Goal: Task Accomplishment & Management: Manage account settings

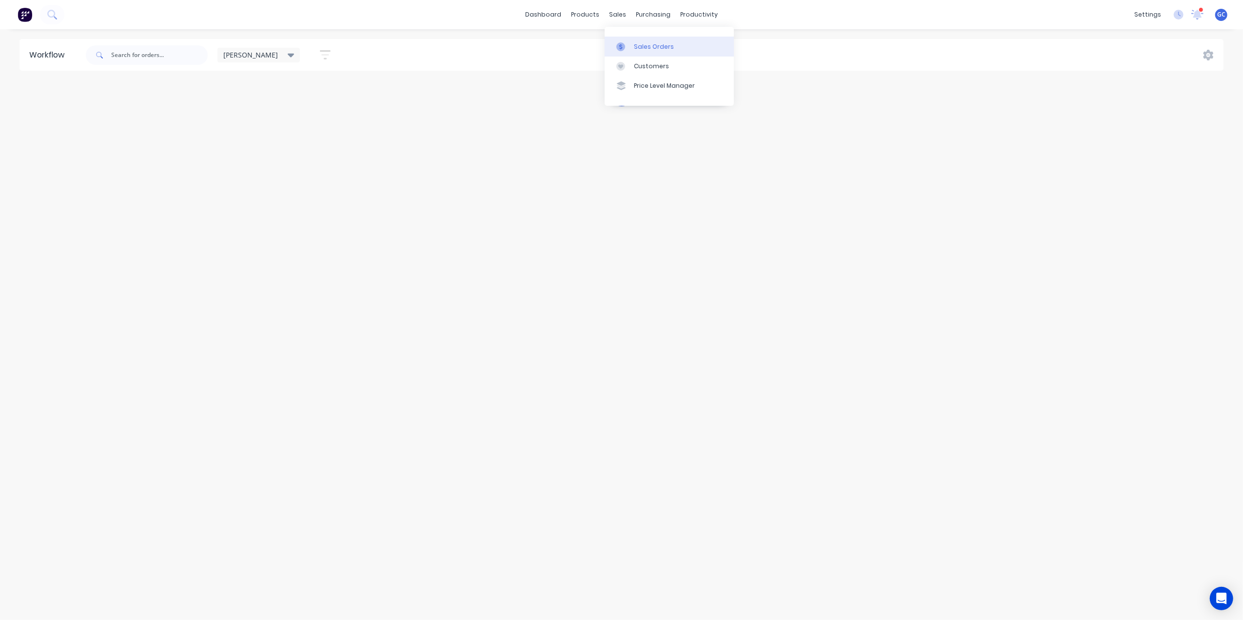
click at [639, 40] on link "Sales Orders" at bounding box center [669, 47] width 129 height 20
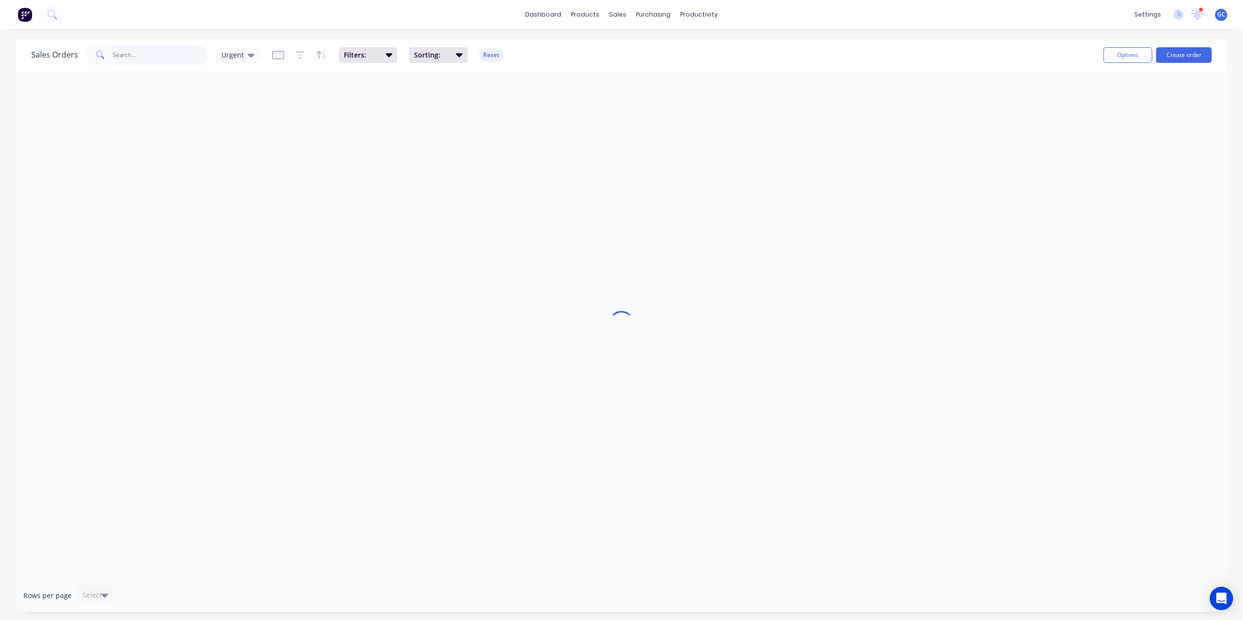
click at [139, 61] on input "text" at bounding box center [160, 55] width 95 height 20
type input "SFI"
click at [241, 57] on span "Urgent" at bounding box center [232, 55] width 22 height 10
click at [238, 256] on button "[PERSON_NAME]" at bounding box center [273, 254] width 111 height 11
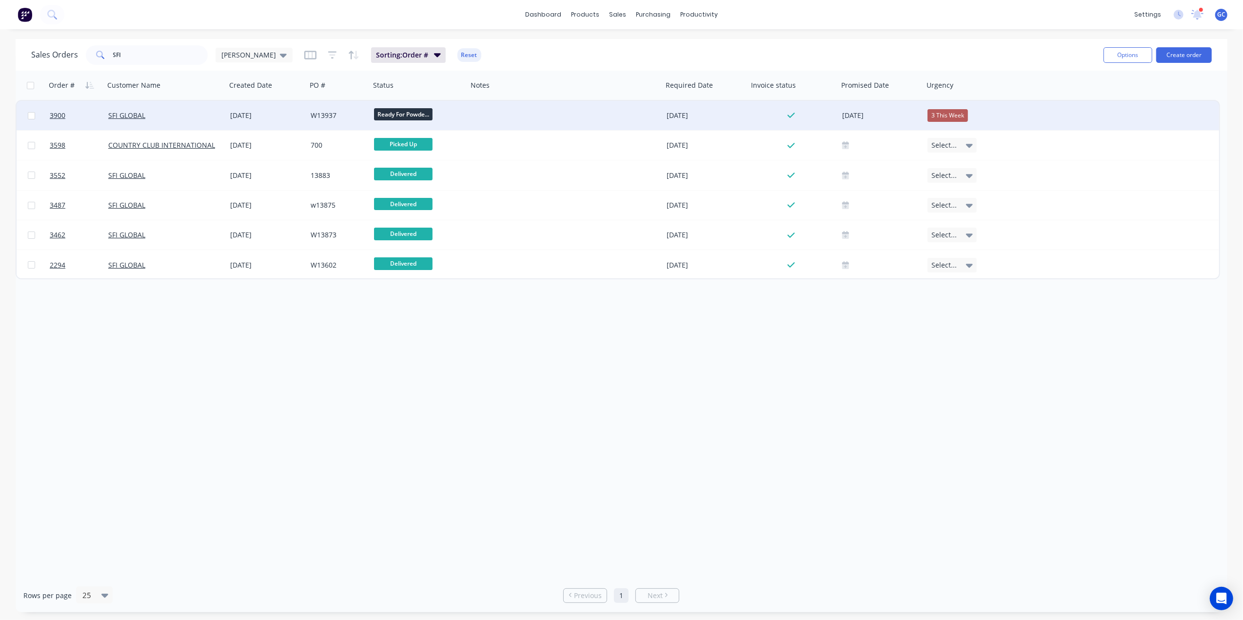
click at [217, 110] on div "SFI GLOBAL" at bounding box center [165, 115] width 122 height 29
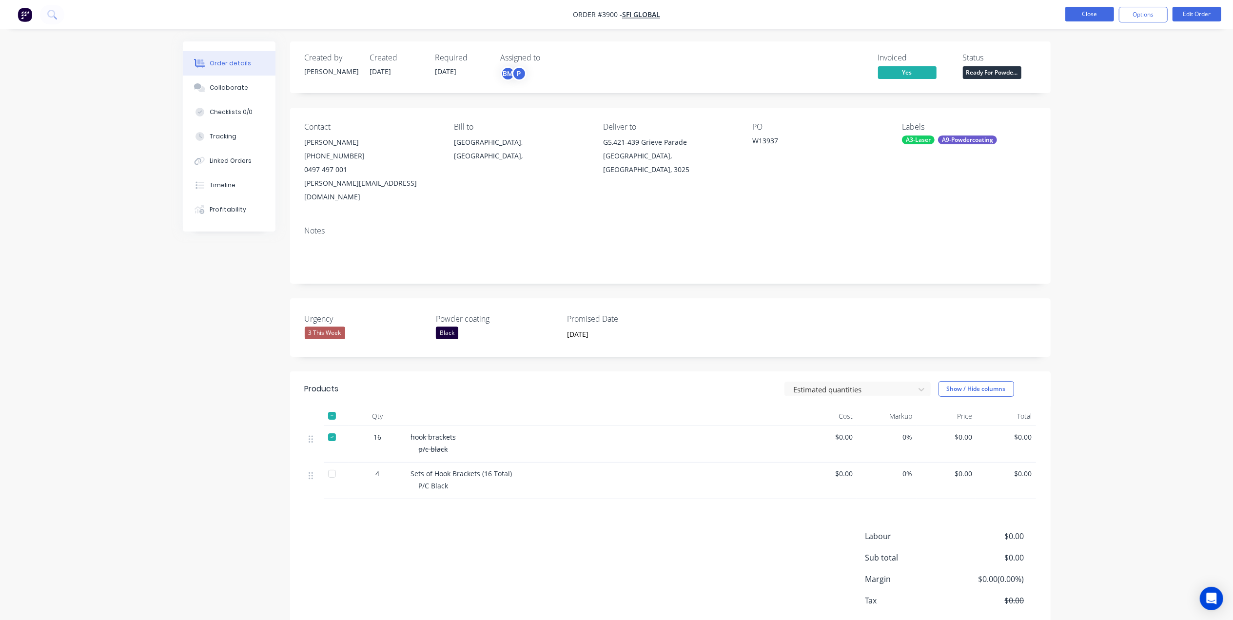
click at [1090, 18] on button "Close" at bounding box center [1090, 14] width 49 height 15
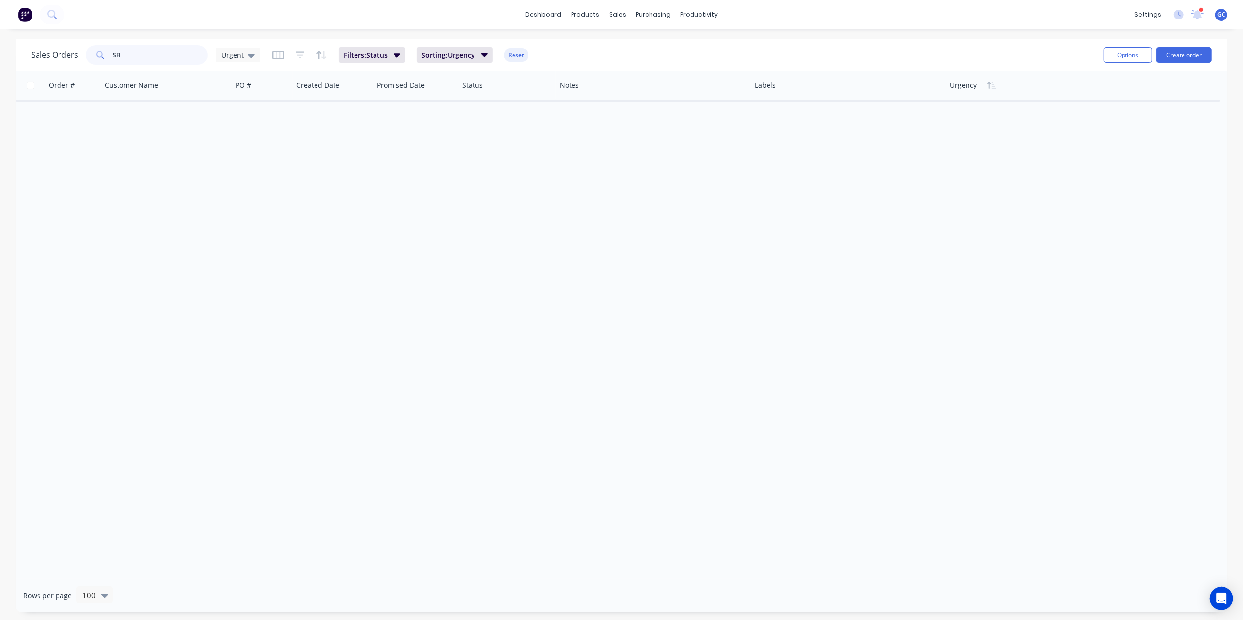
click at [147, 47] on input "SFI" at bounding box center [160, 55] width 95 height 20
click at [218, 53] on div "Urgent" at bounding box center [238, 55] width 45 height 15
click at [233, 255] on button "[PERSON_NAME]" at bounding box center [273, 254] width 111 height 11
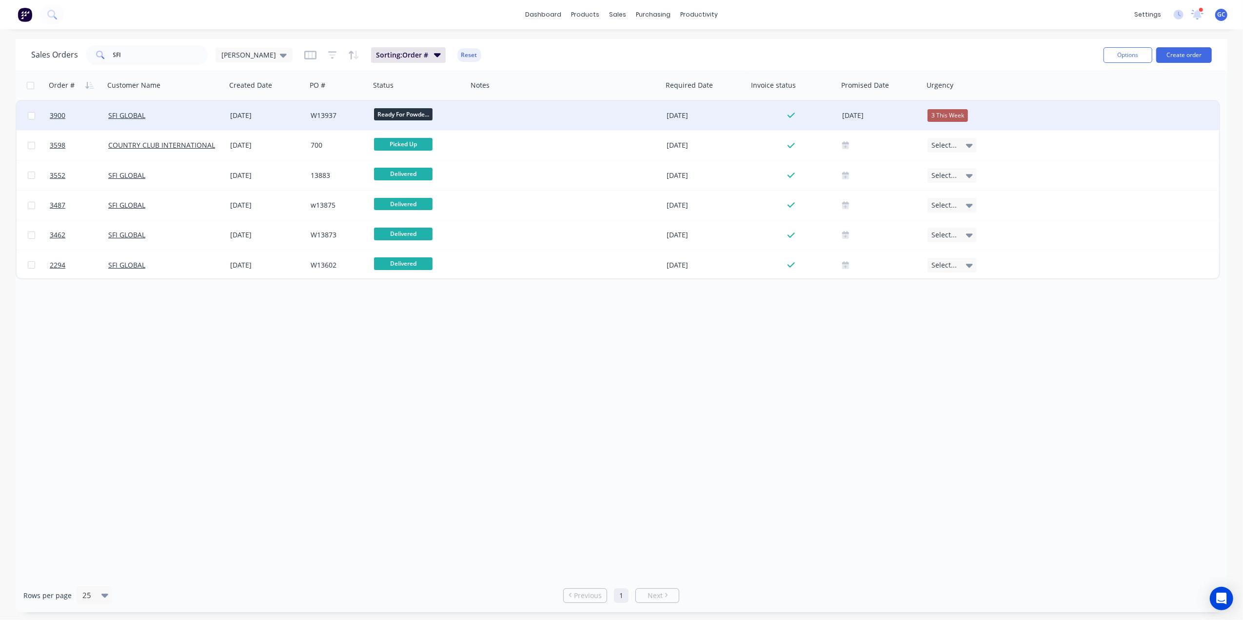
click at [492, 114] on div at bounding box center [565, 115] width 195 height 29
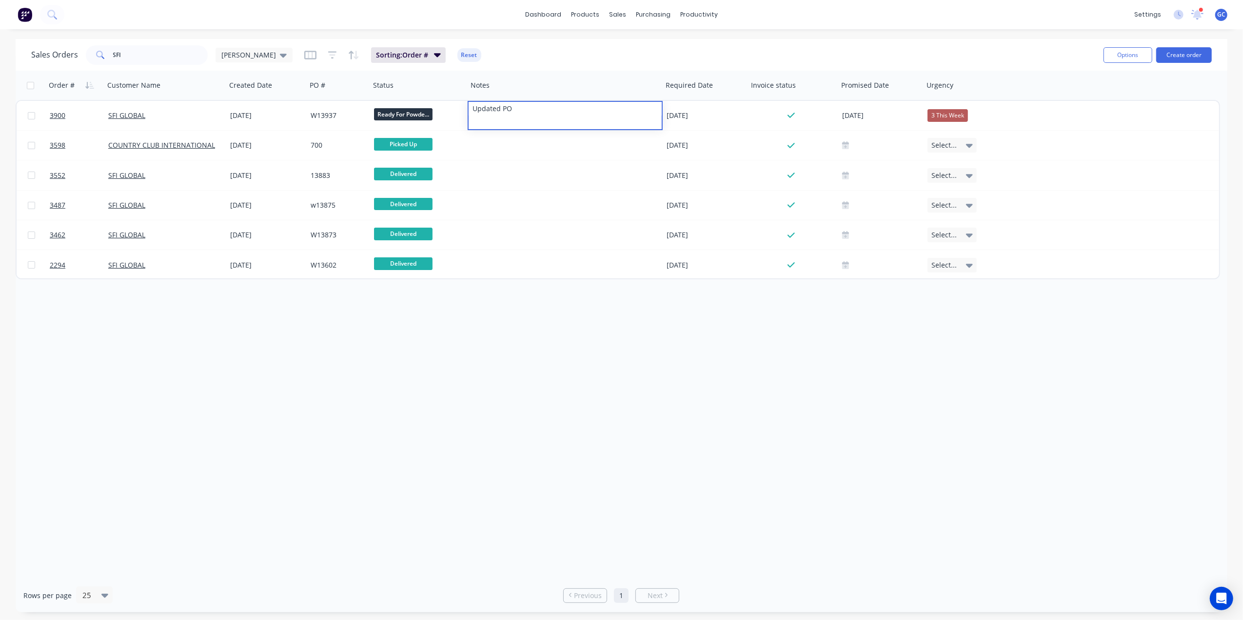
click at [590, 366] on div "Order # Customer Name Created Date PO # Status Notes Required Date Invoice stat…" at bounding box center [622, 325] width 1212 height 508
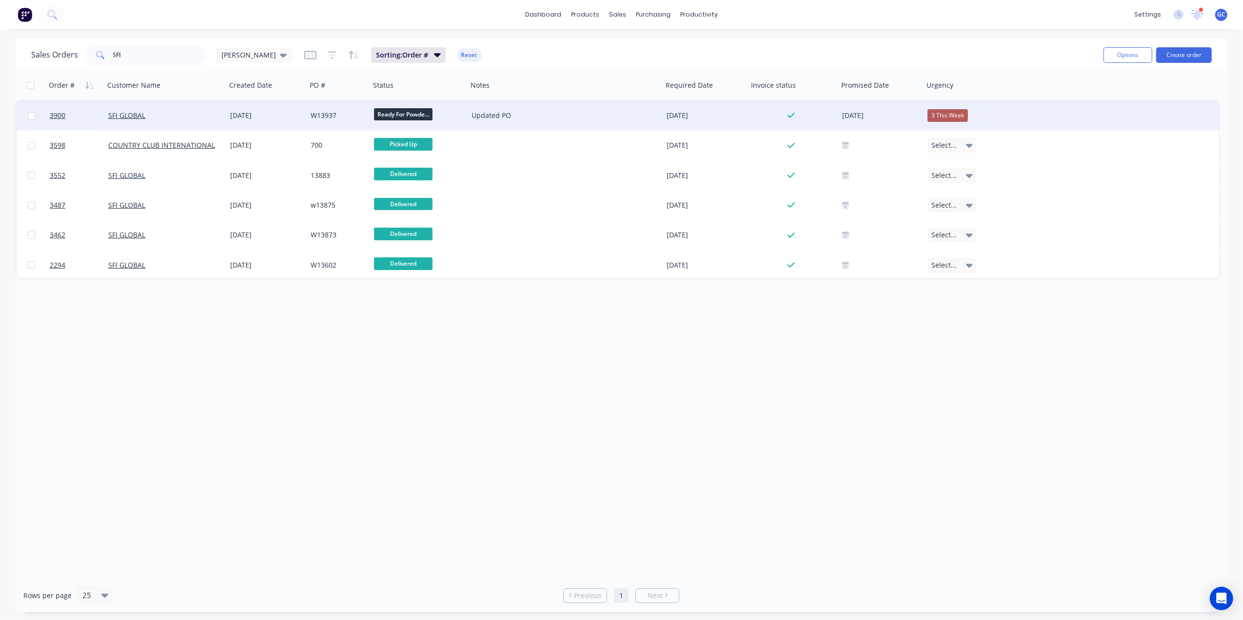
click at [166, 112] on div "SFI GLOBAL" at bounding box center [162, 116] width 108 height 10
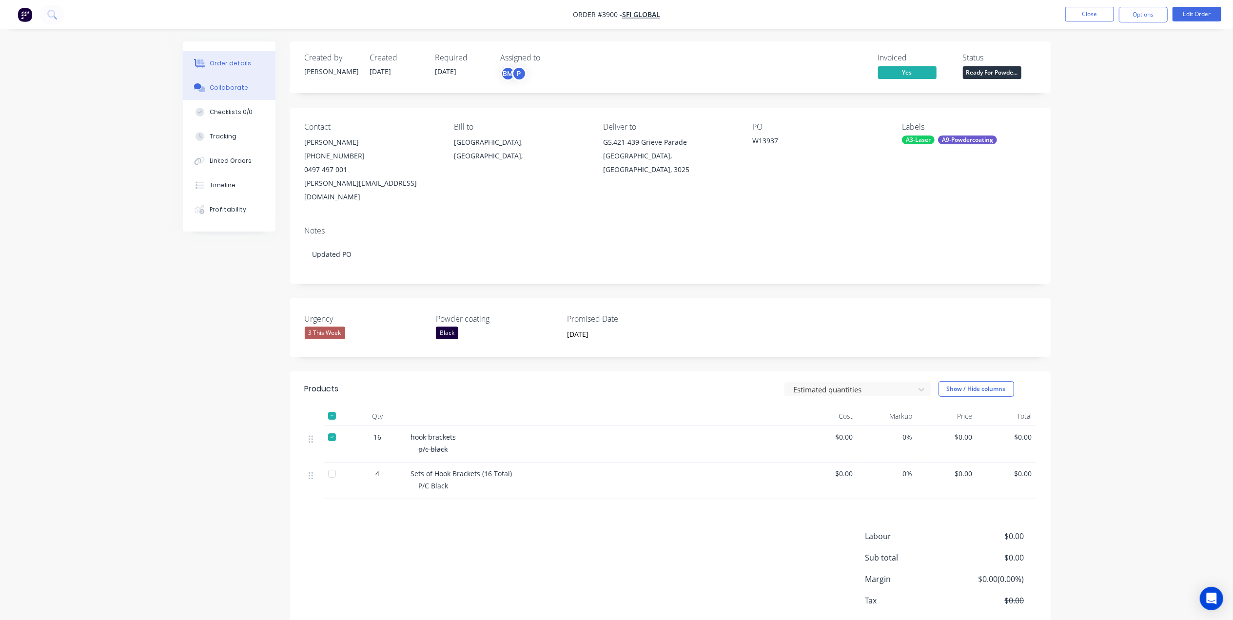
click at [235, 92] on div "Collaborate" at bounding box center [229, 87] width 39 height 9
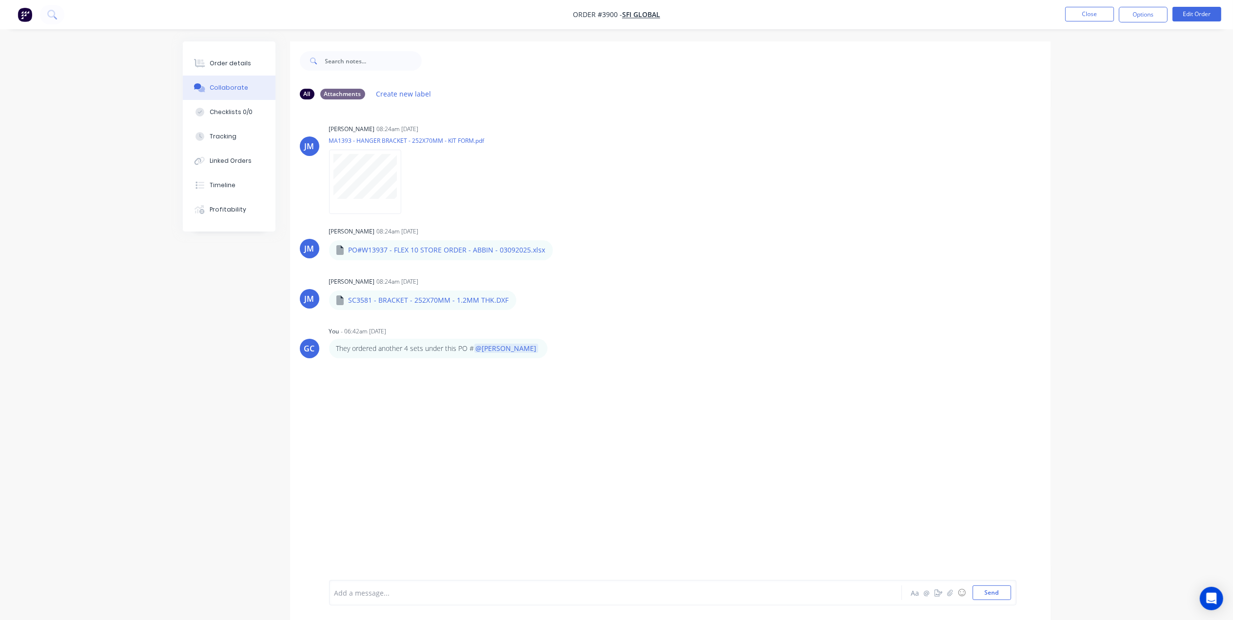
click at [1083, 5] on nav "Order #3900 - SFI GLOBAL Close Options Edit Order" at bounding box center [616, 14] width 1233 height 29
click at [1085, 15] on button "Close" at bounding box center [1090, 14] width 49 height 15
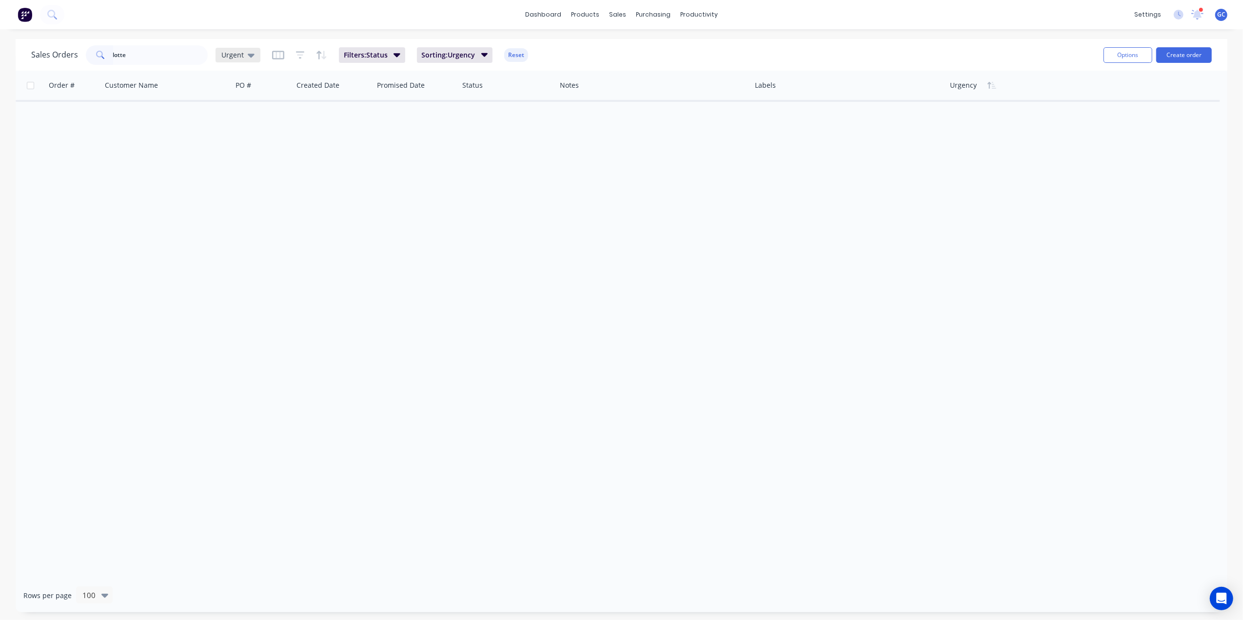
type input "lotte"
click at [255, 57] on div "Urgent" at bounding box center [238, 55] width 45 height 15
click at [231, 256] on button "[PERSON_NAME]" at bounding box center [273, 254] width 111 height 11
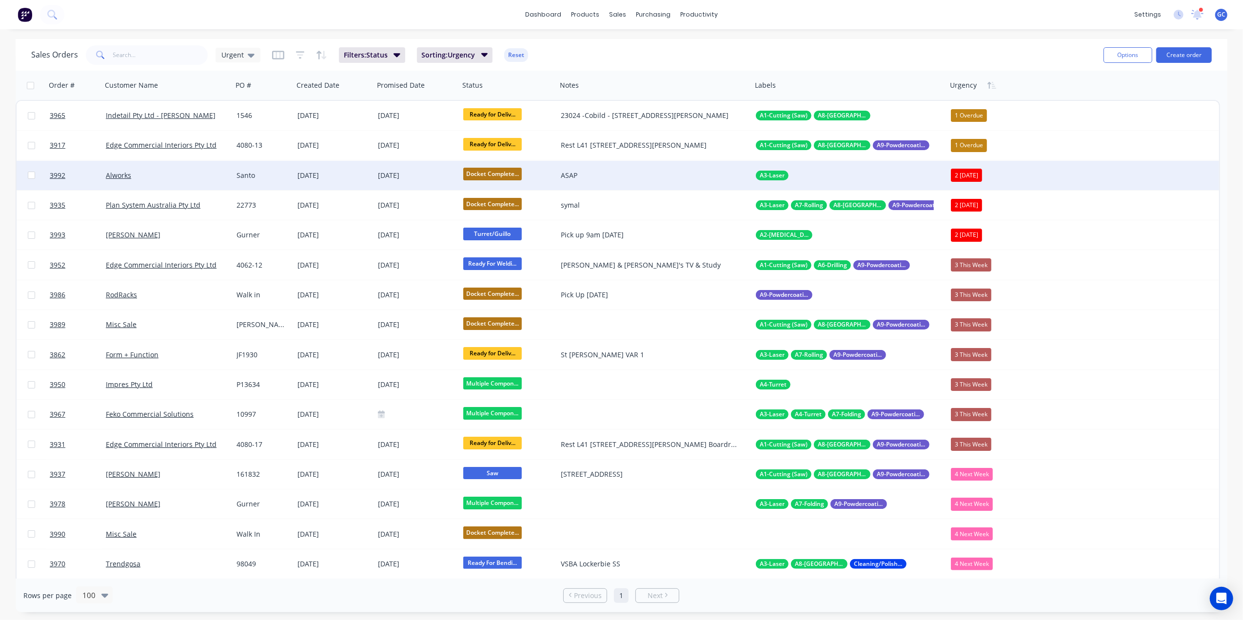
click at [488, 172] on span "Docket Complete..." at bounding box center [492, 174] width 59 height 12
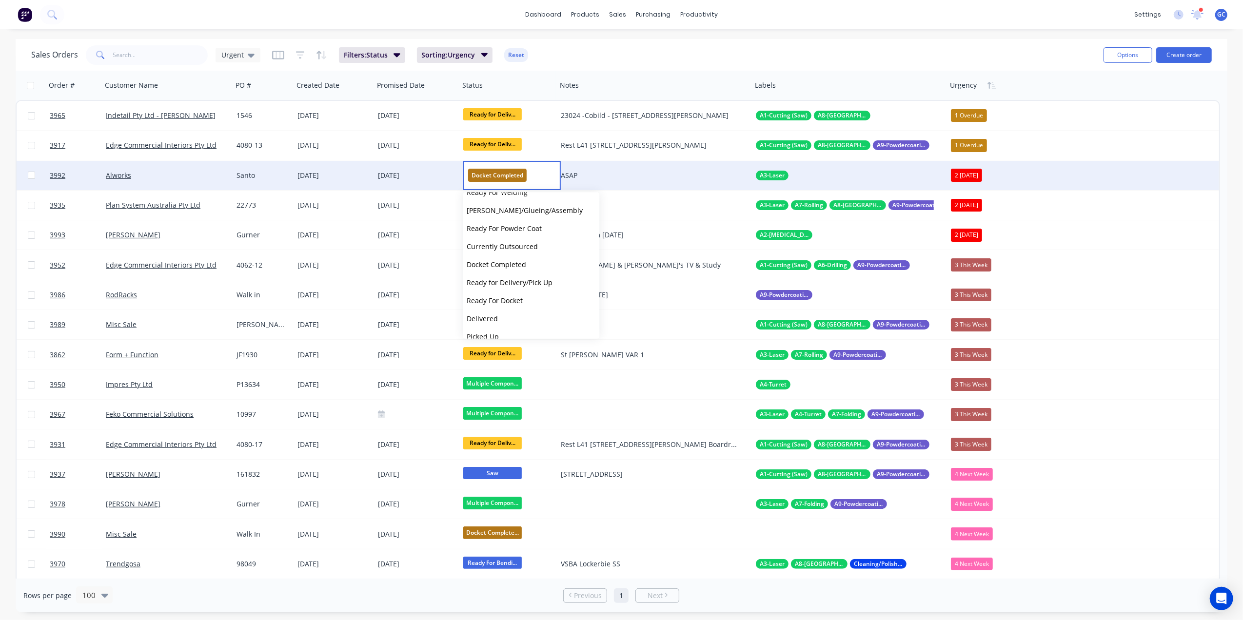
scroll to position [295, 0]
click at [174, 177] on div "Alworks" at bounding box center [164, 176] width 117 height 10
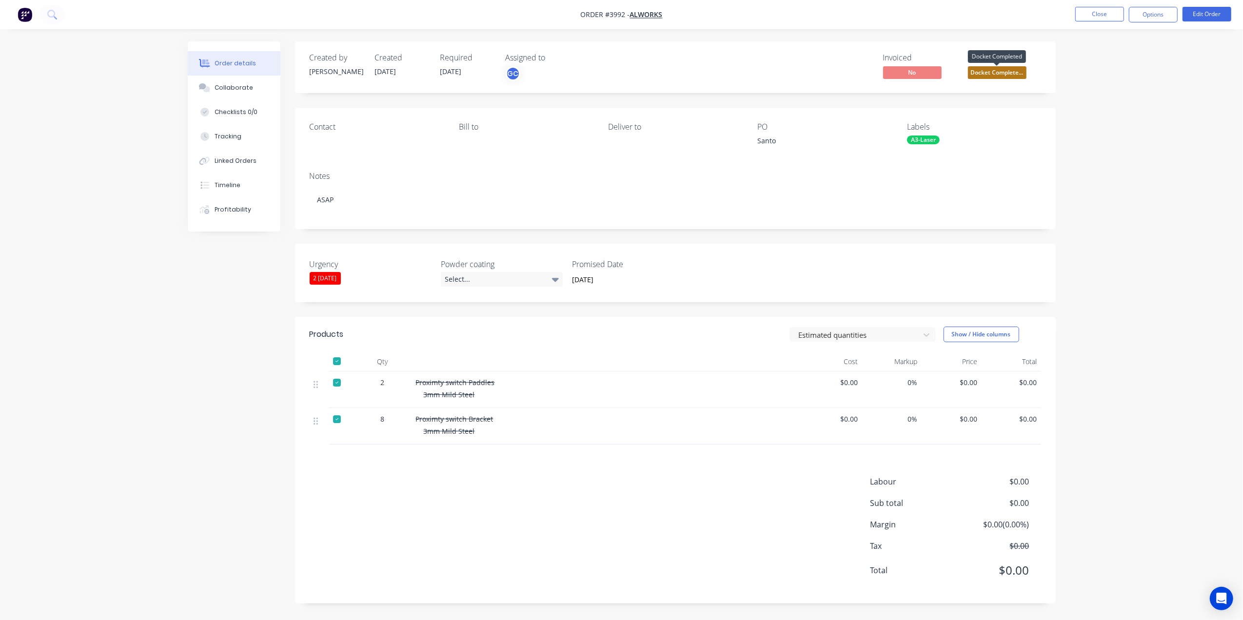
click at [993, 66] on span "Docket Complete..." at bounding box center [997, 72] width 59 height 12
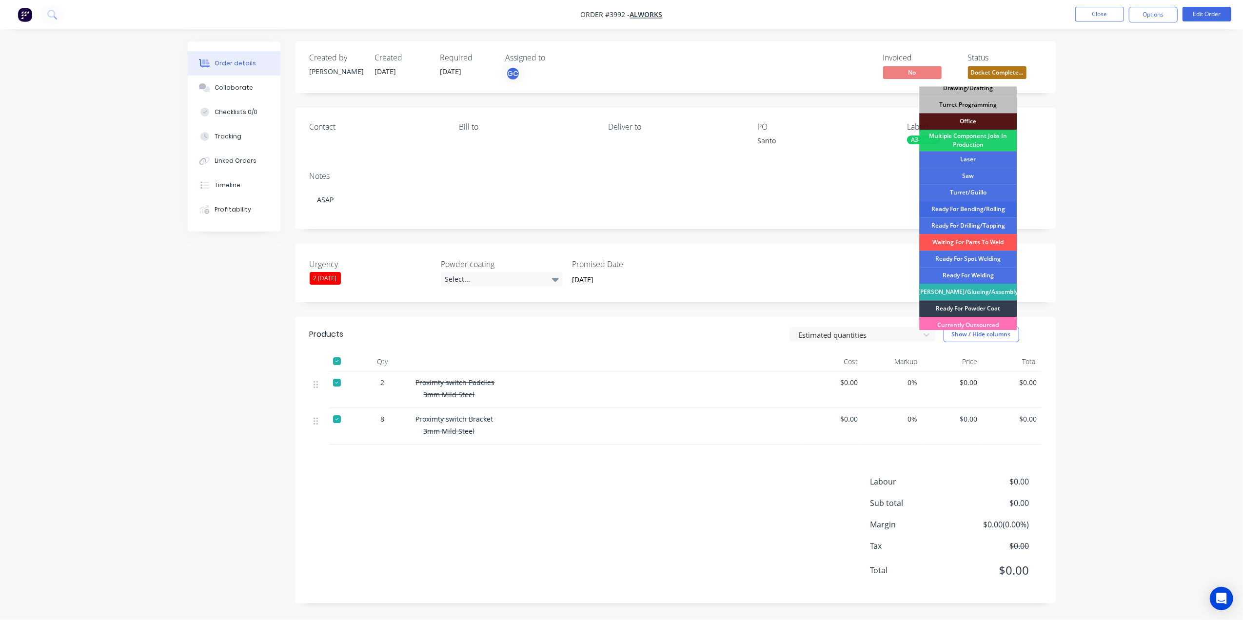
scroll to position [142, 0]
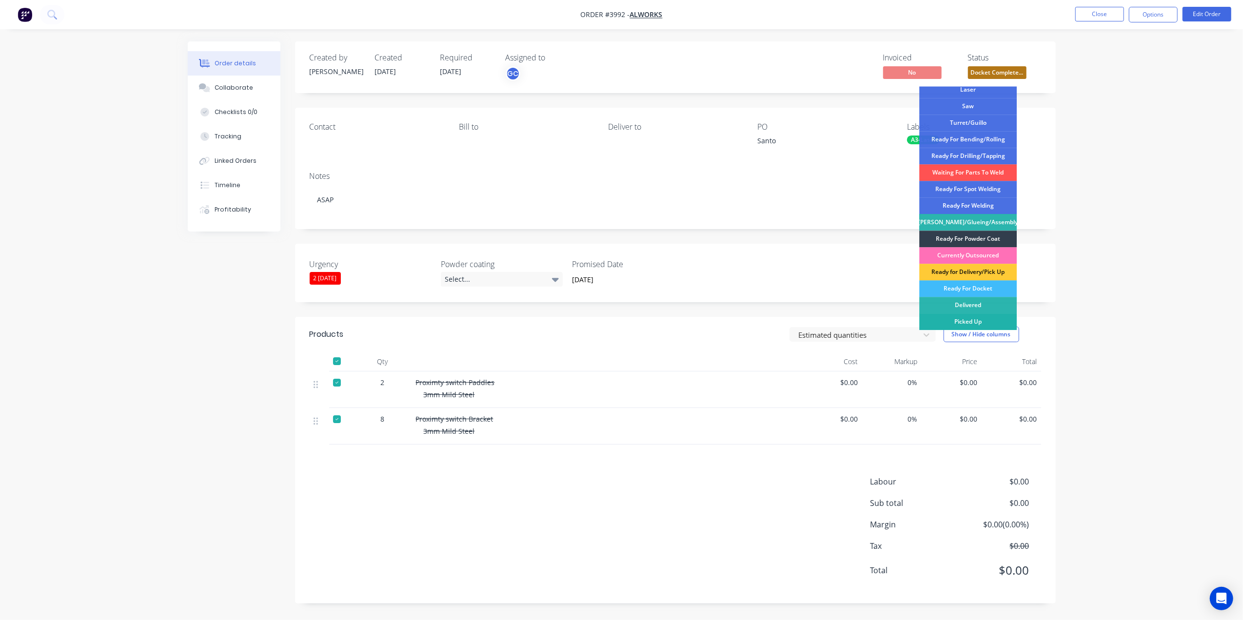
click at [975, 319] on div "Picked Up" at bounding box center [968, 322] width 98 height 17
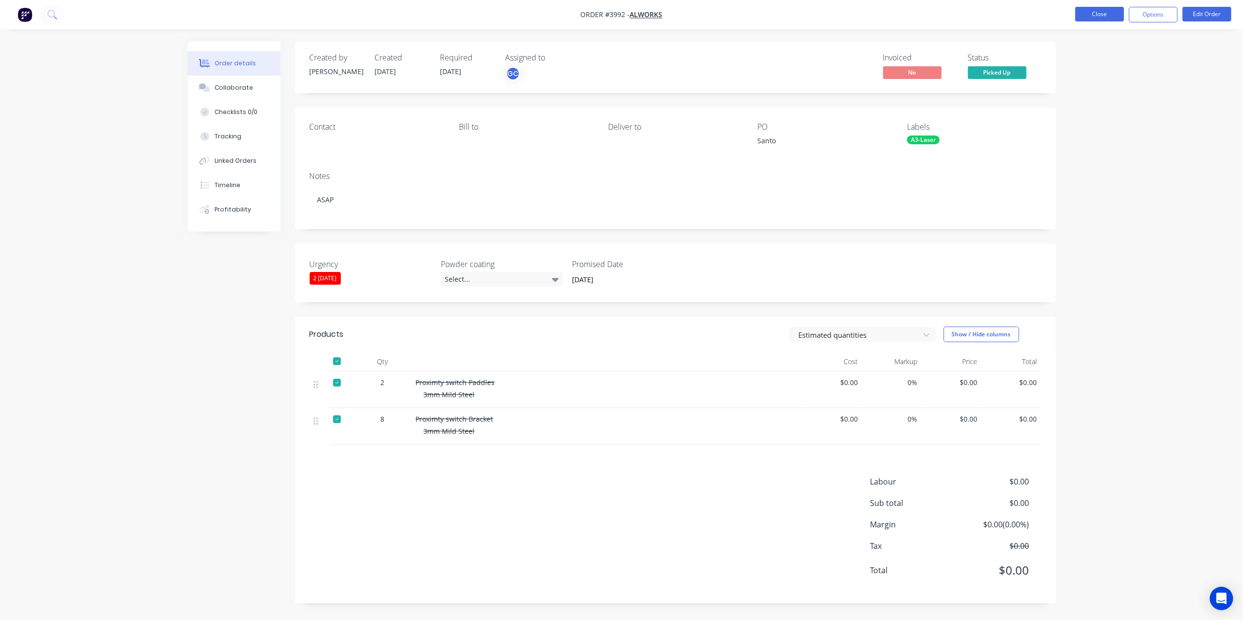
click at [1091, 16] on button "Close" at bounding box center [1099, 14] width 49 height 15
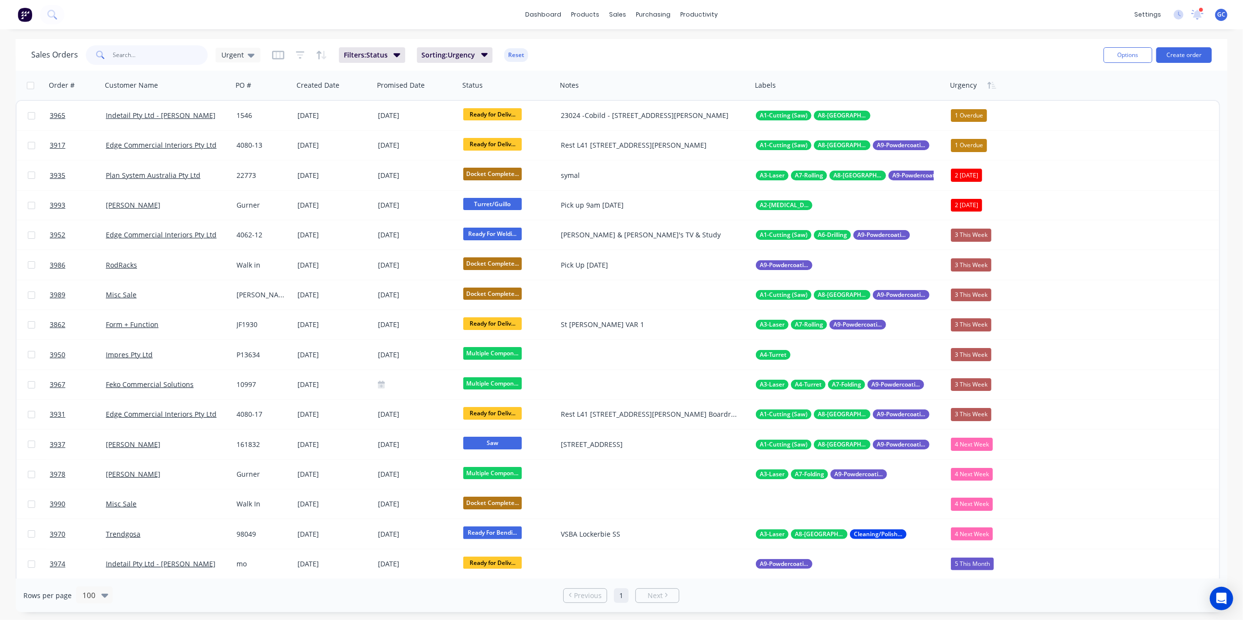
click at [143, 49] on input "text" at bounding box center [160, 55] width 95 height 20
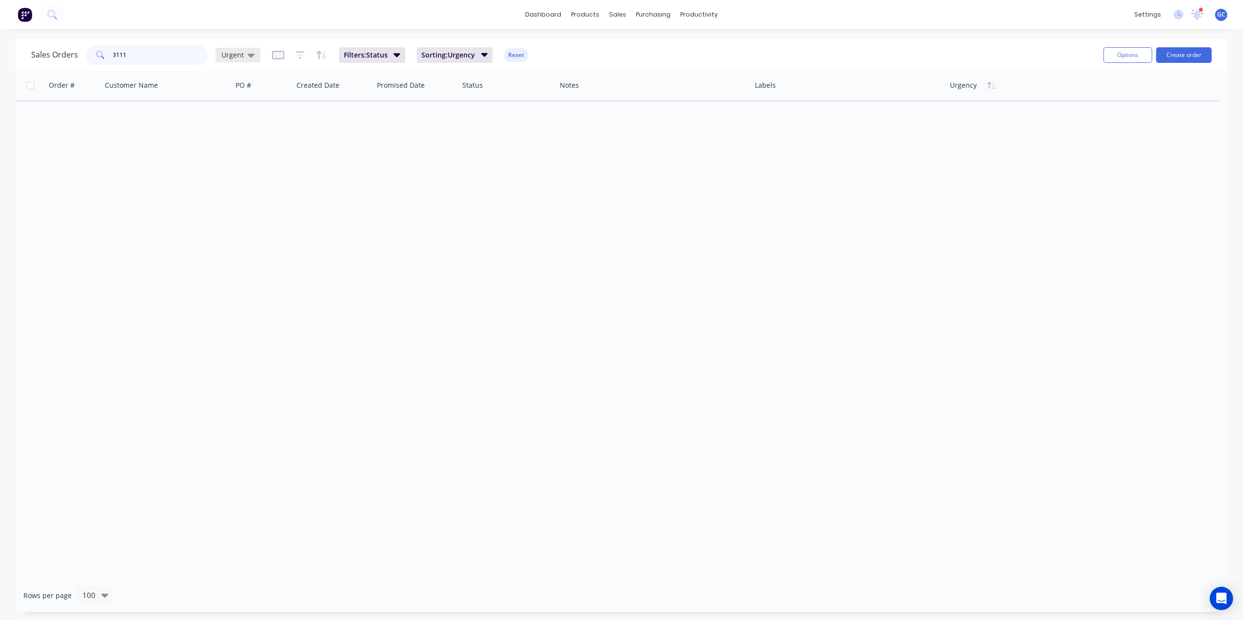
type input "3111"
click at [229, 49] on div "Urgent" at bounding box center [238, 55] width 45 height 15
click at [236, 251] on button "[PERSON_NAME]" at bounding box center [273, 254] width 111 height 11
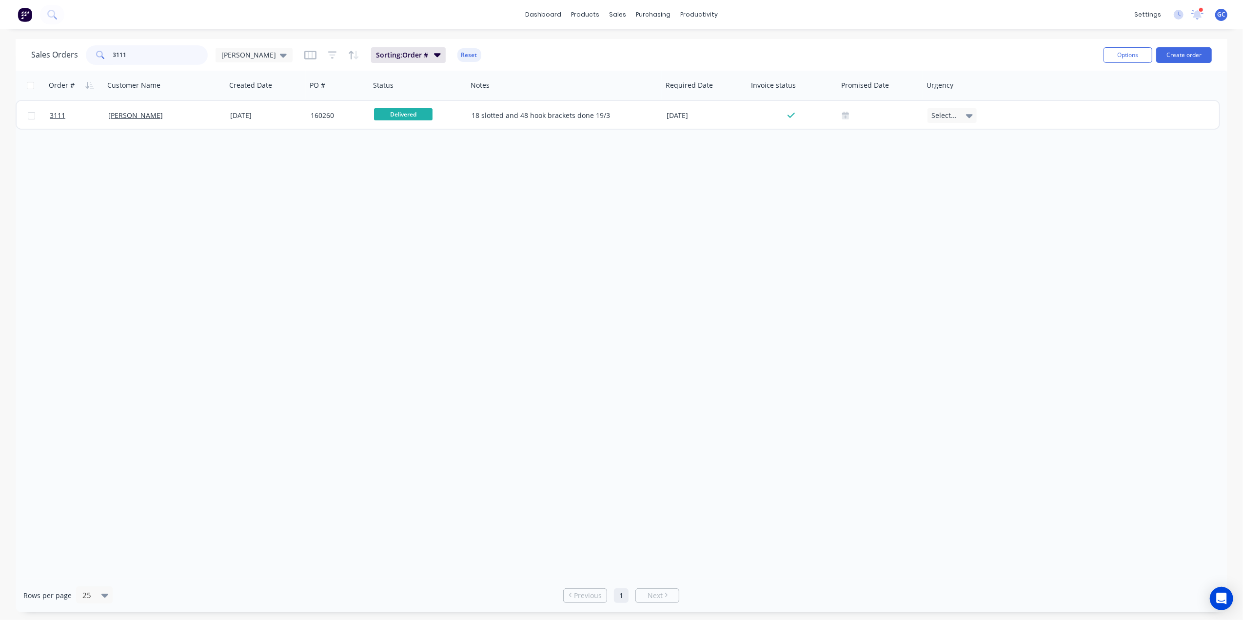
drag, startPoint x: 151, startPoint y: 59, endPoint x: 20, endPoint y: 50, distance: 131.5
click at [20, 50] on div "Sales Orders 3111 Gino Sorting: Order # Reset Options Create order" at bounding box center [622, 55] width 1212 height 32
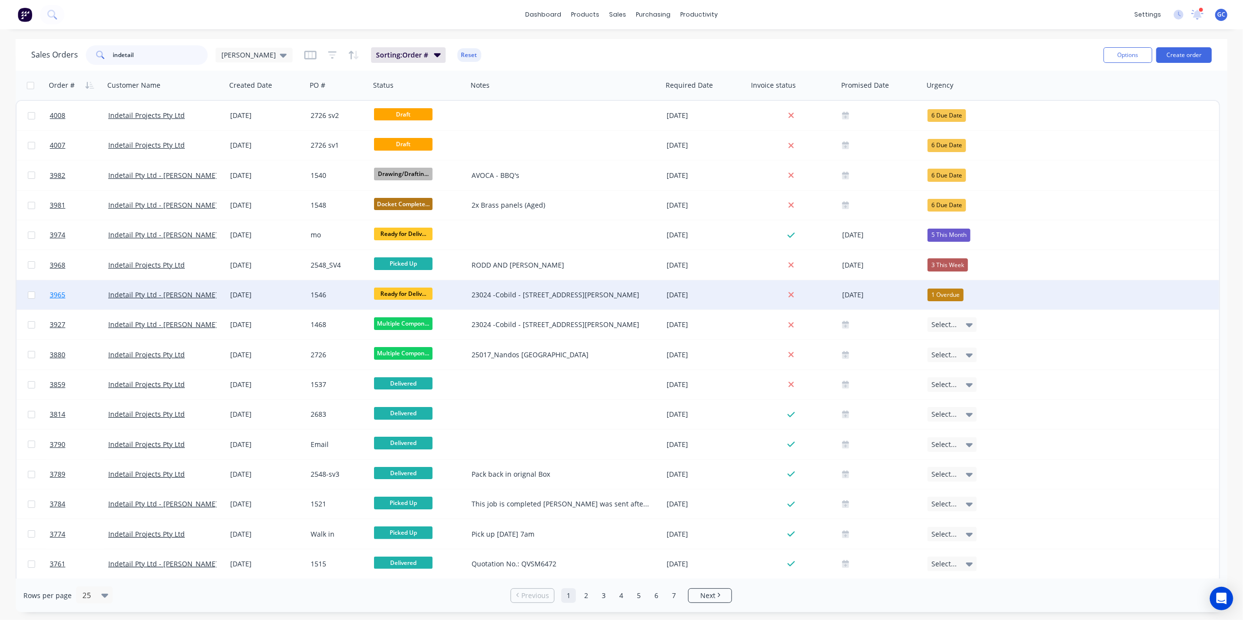
type input "indetail"
click at [79, 299] on link "3965" at bounding box center [79, 294] width 59 height 29
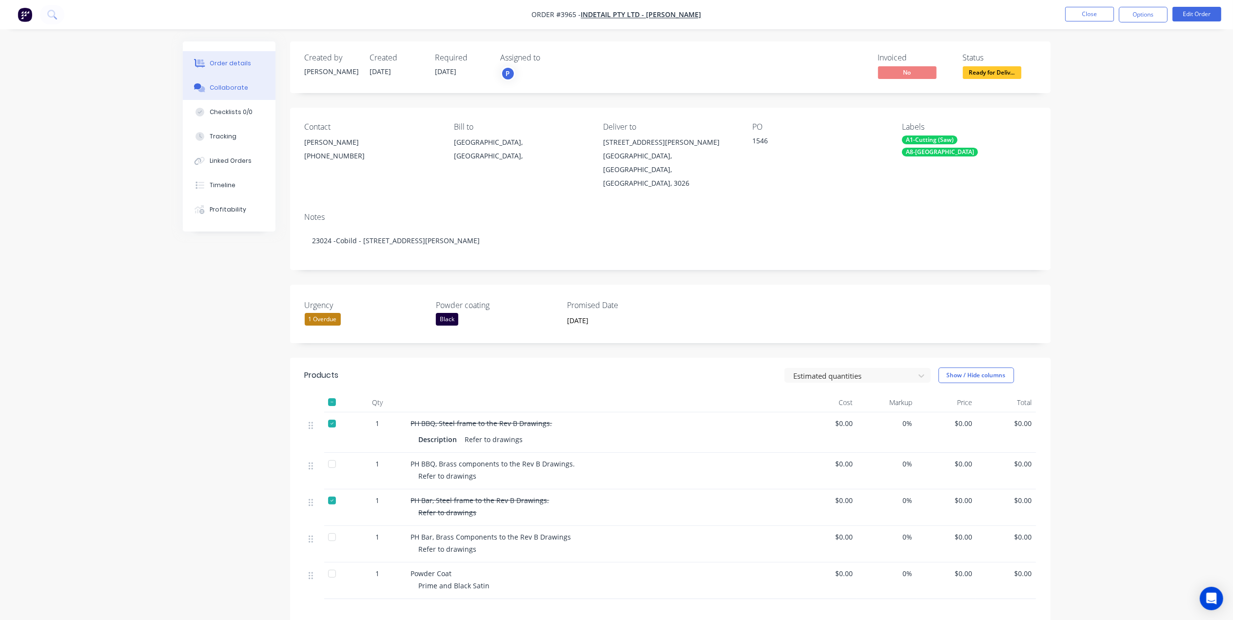
click at [241, 92] on div "Collaborate" at bounding box center [229, 87] width 39 height 9
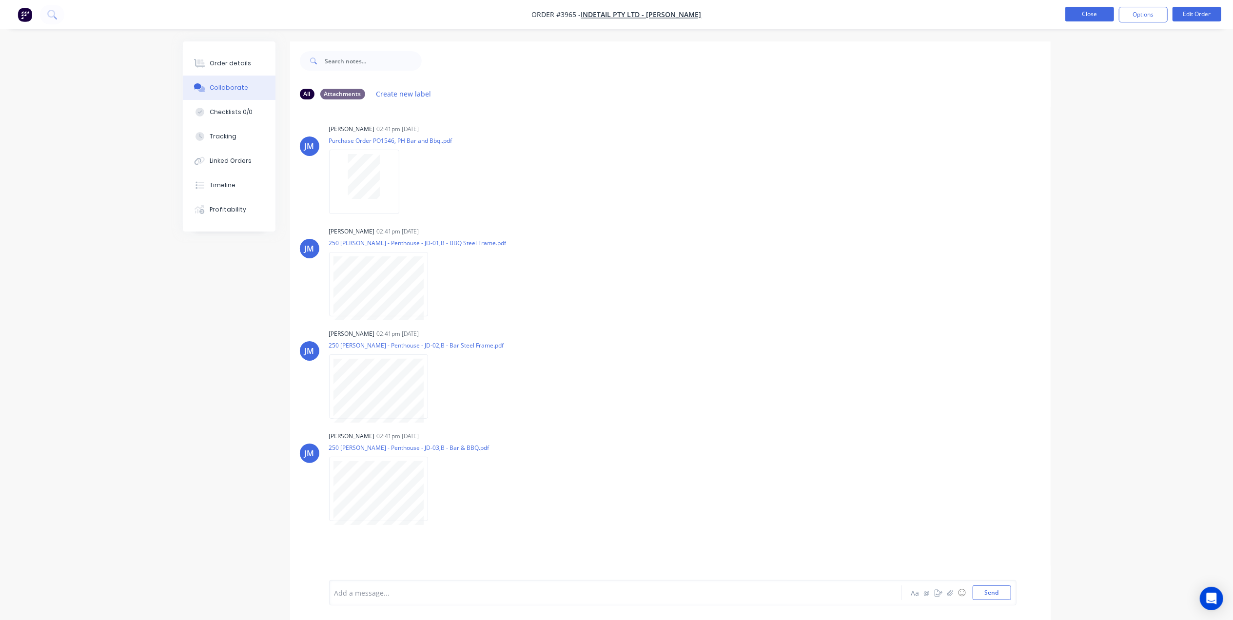
click at [1085, 10] on button "Close" at bounding box center [1090, 14] width 49 height 15
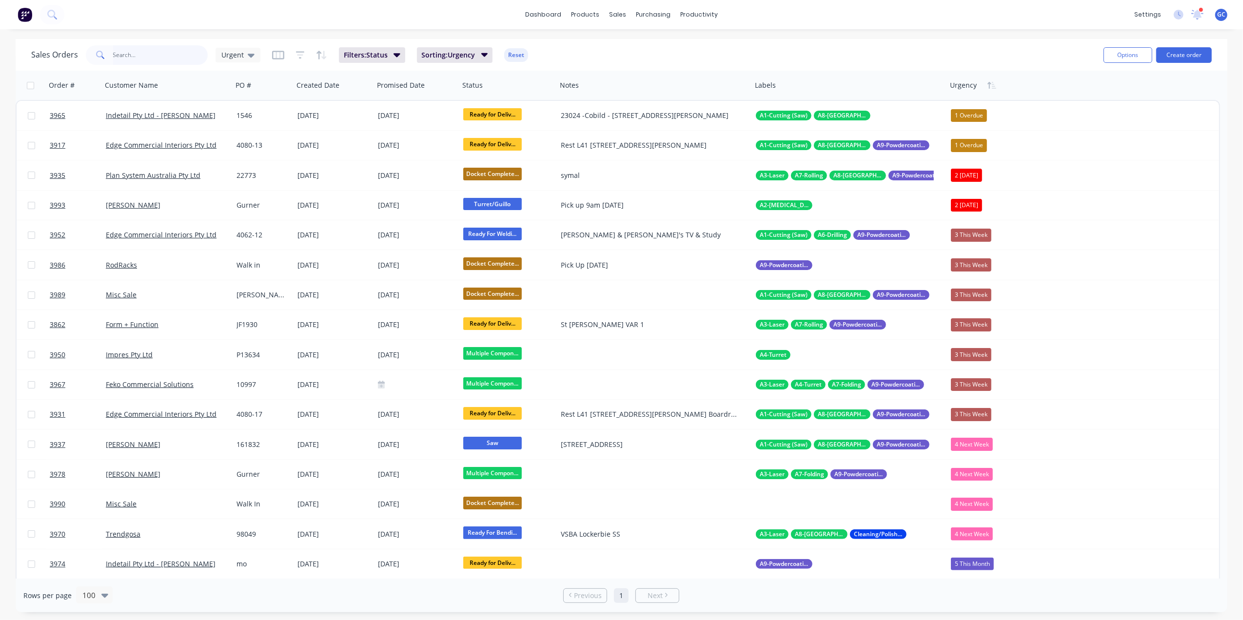
click at [172, 55] on input "text" at bounding box center [160, 55] width 95 height 20
type input "indetail"
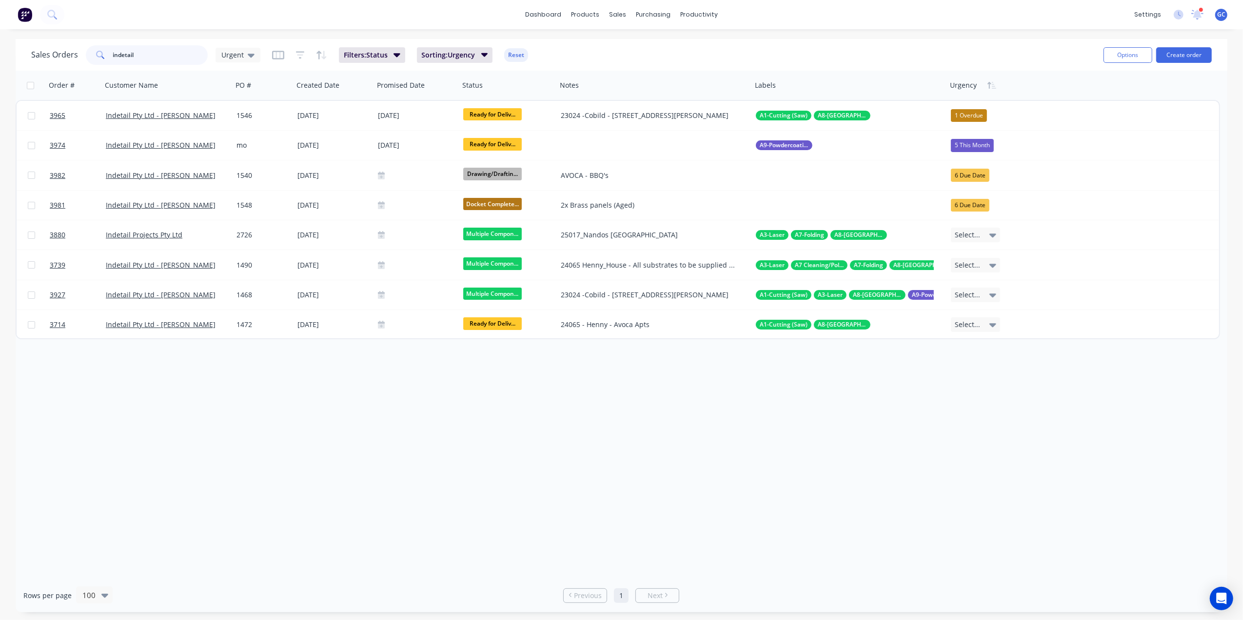
drag, startPoint x: 155, startPoint y: 54, endPoint x: 43, endPoint y: 49, distance: 112.2
click at [43, 49] on div "Sales Orders indetail Urgent" at bounding box center [145, 55] width 229 height 20
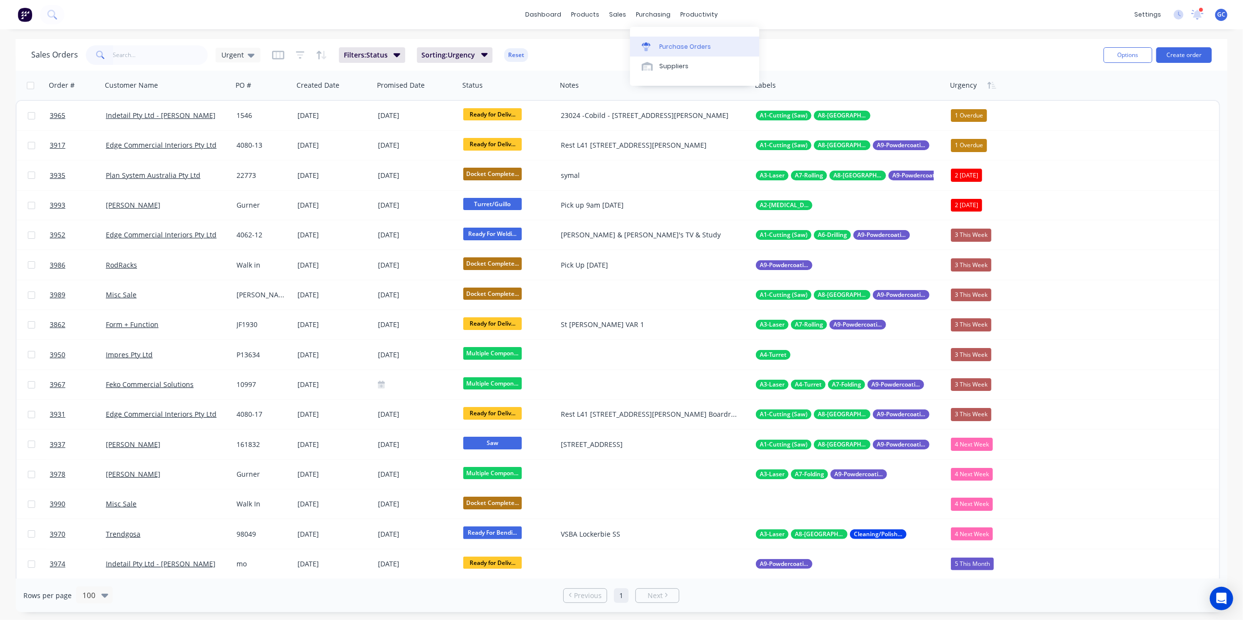
click at [673, 40] on link "Purchase Orders" at bounding box center [694, 47] width 129 height 20
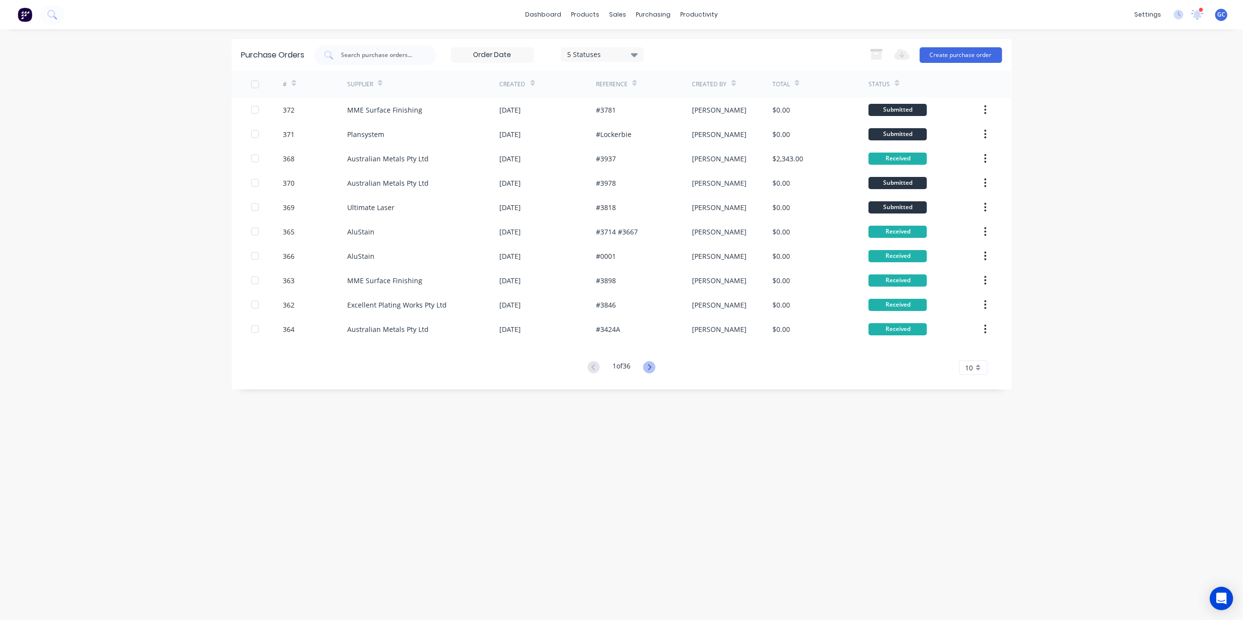
click at [652, 368] on icon at bounding box center [649, 367] width 3 height 6
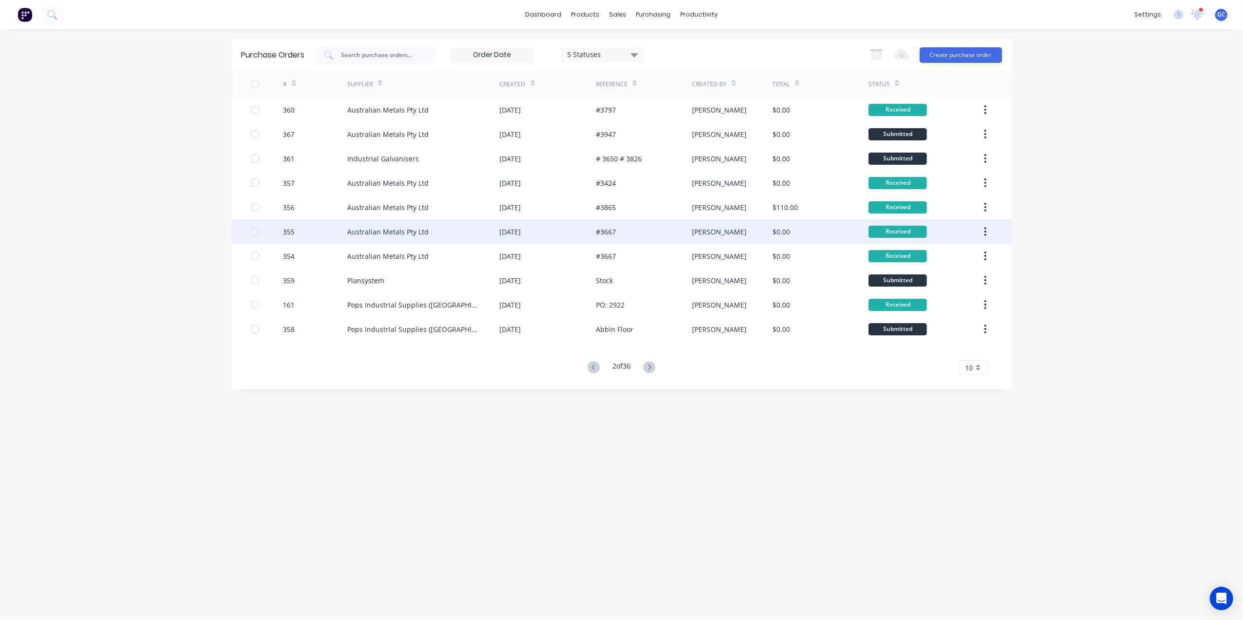
click at [634, 231] on div "#3667" at bounding box center [644, 231] width 96 height 24
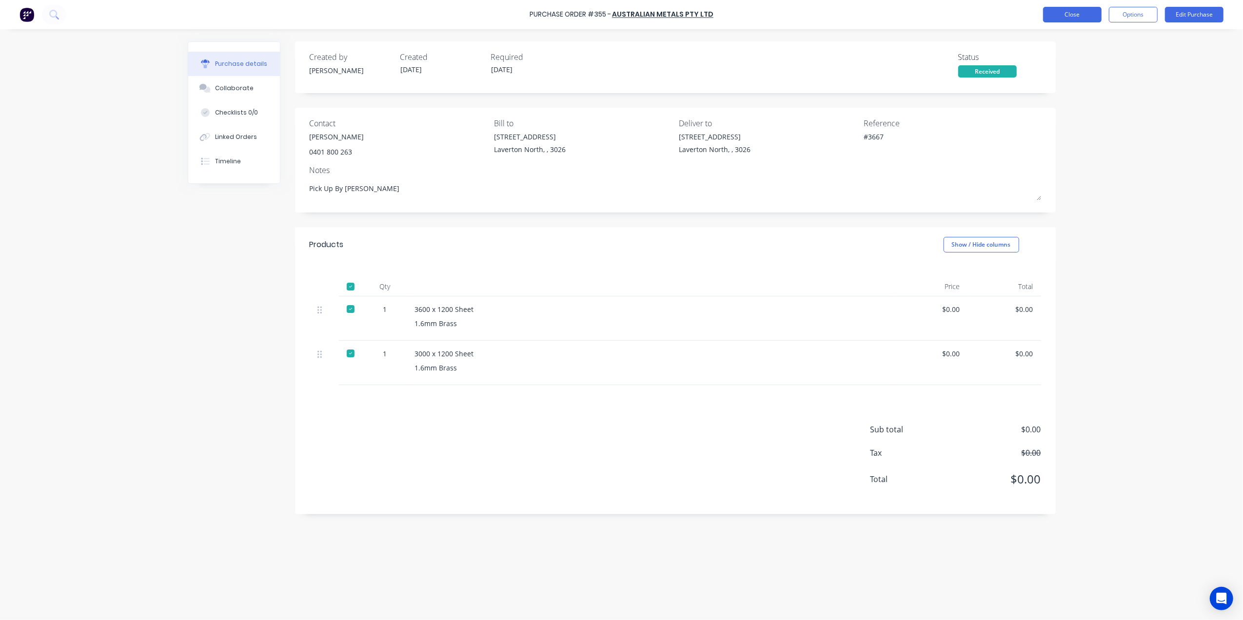
click at [1048, 9] on button "Close" at bounding box center [1072, 15] width 59 height 16
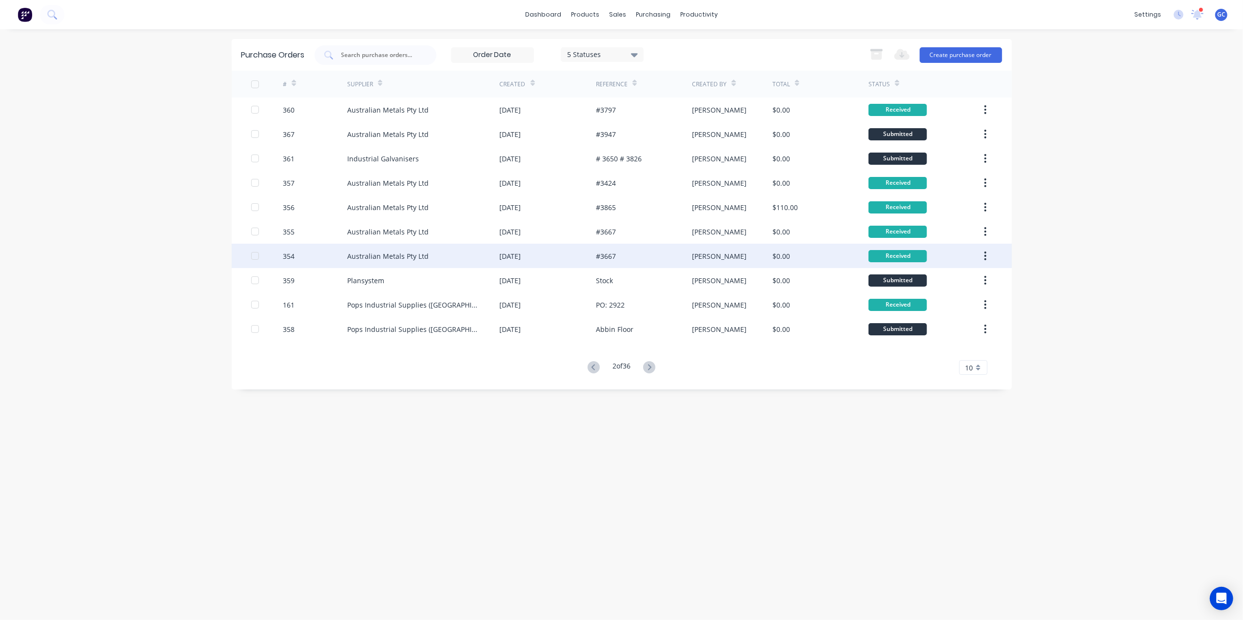
click at [625, 258] on div "#3667" at bounding box center [644, 256] width 96 height 24
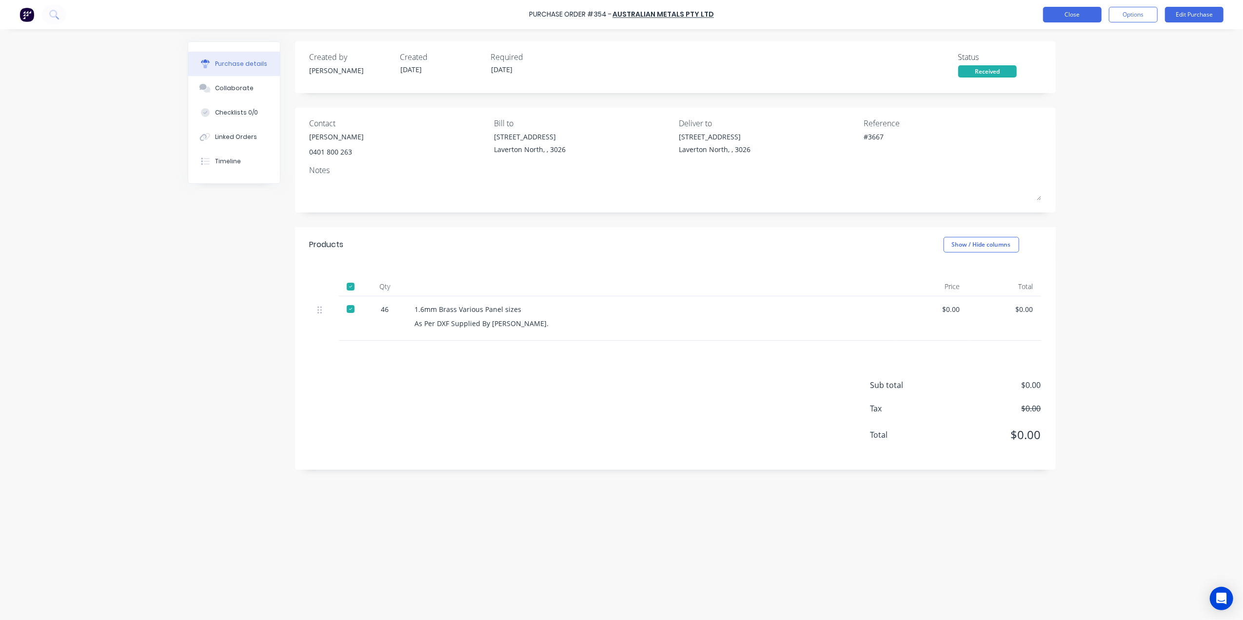
click at [1059, 10] on button "Close" at bounding box center [1072, 15] width 59 height 16
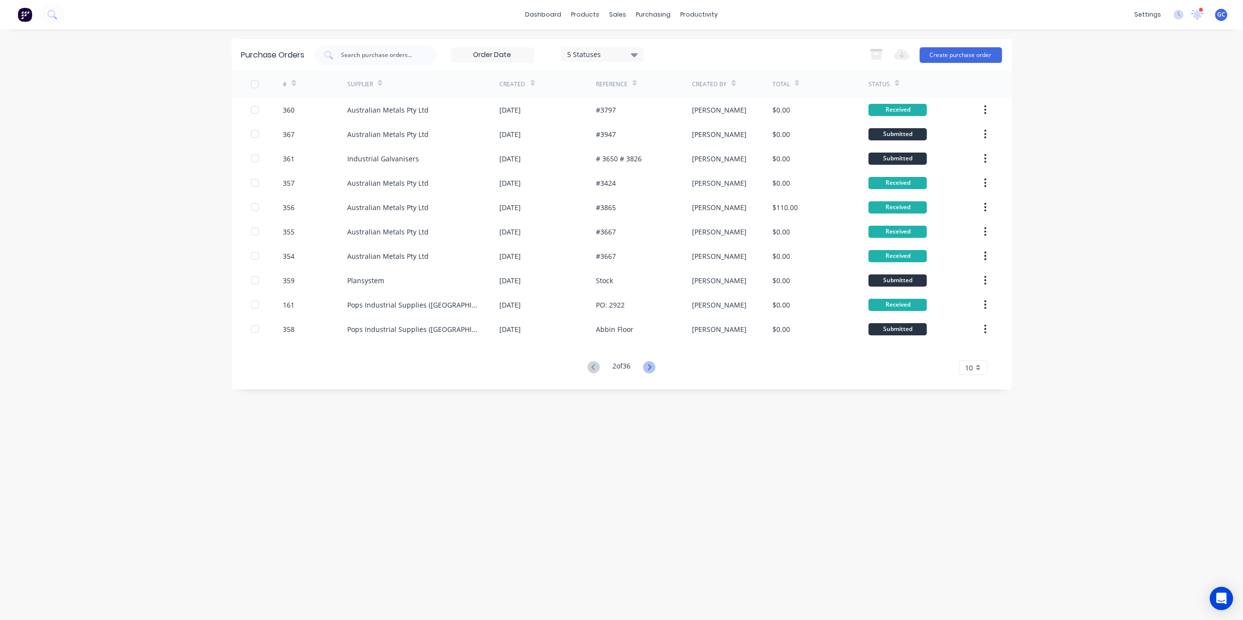
click at [651, 365] on icon at bounding box center [649, 367] width 3 height 6
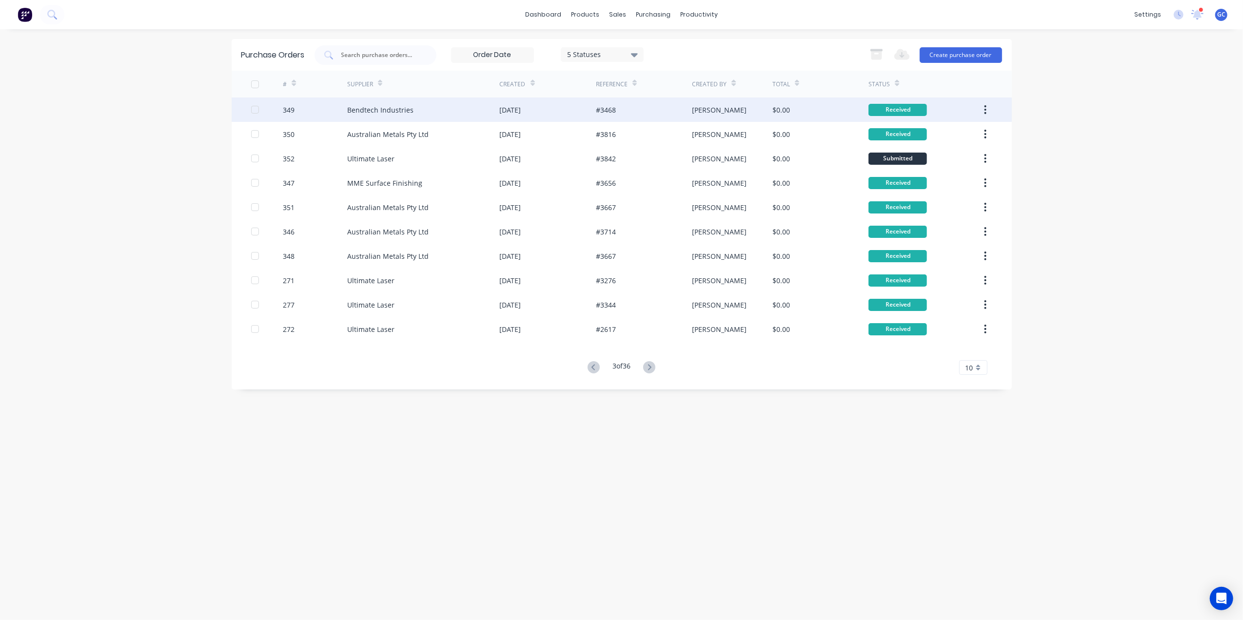
click at [577, 102] on div "18 Aug 2025" at bounding box center [548, 110] width 96 height 24
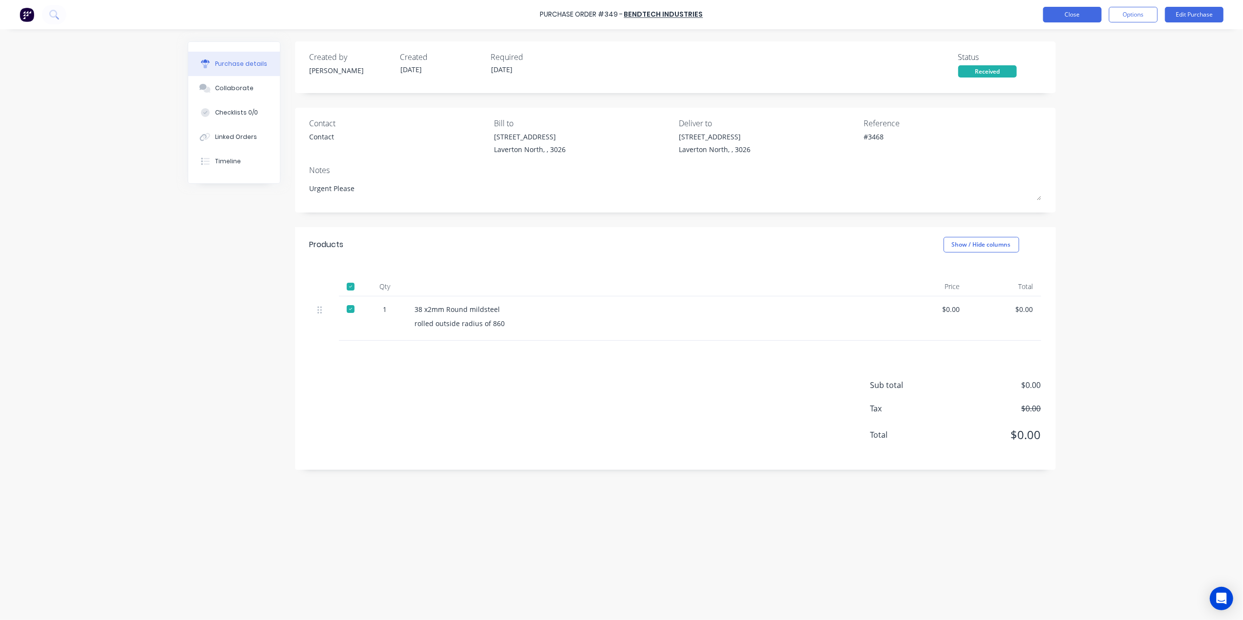
click at [1076, 14] on button "Close" at bounding box center [1072, 15] width 59 height 16
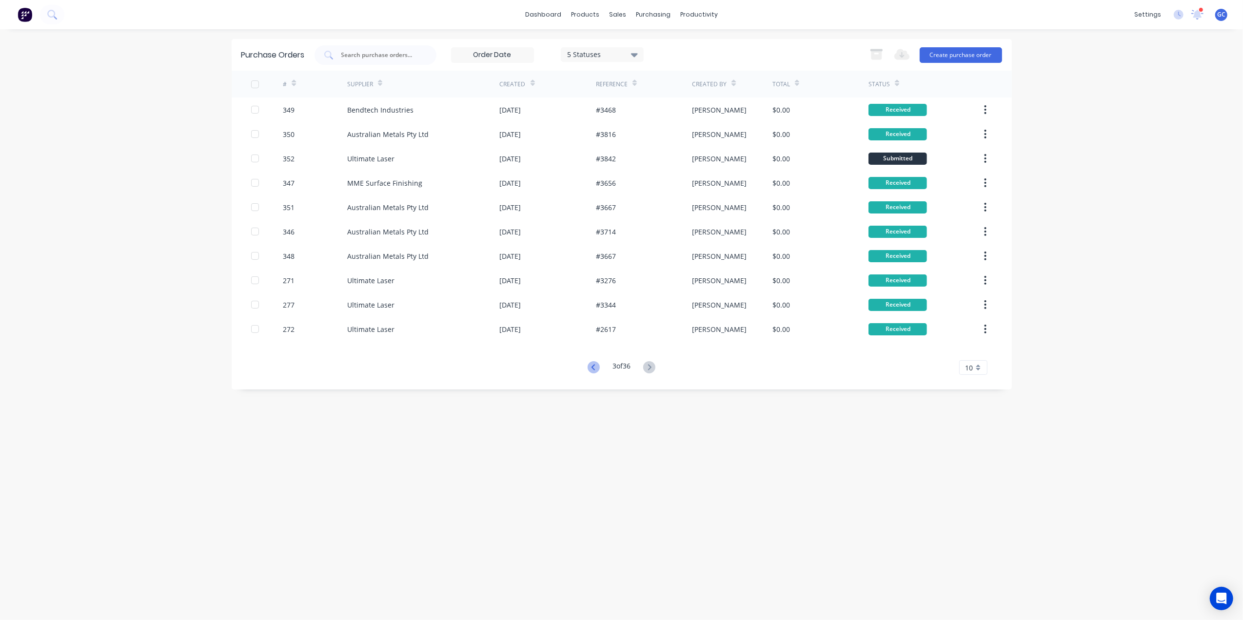
click at [596, 364] on icon at bounding box center [594, 367] width 12 height 12
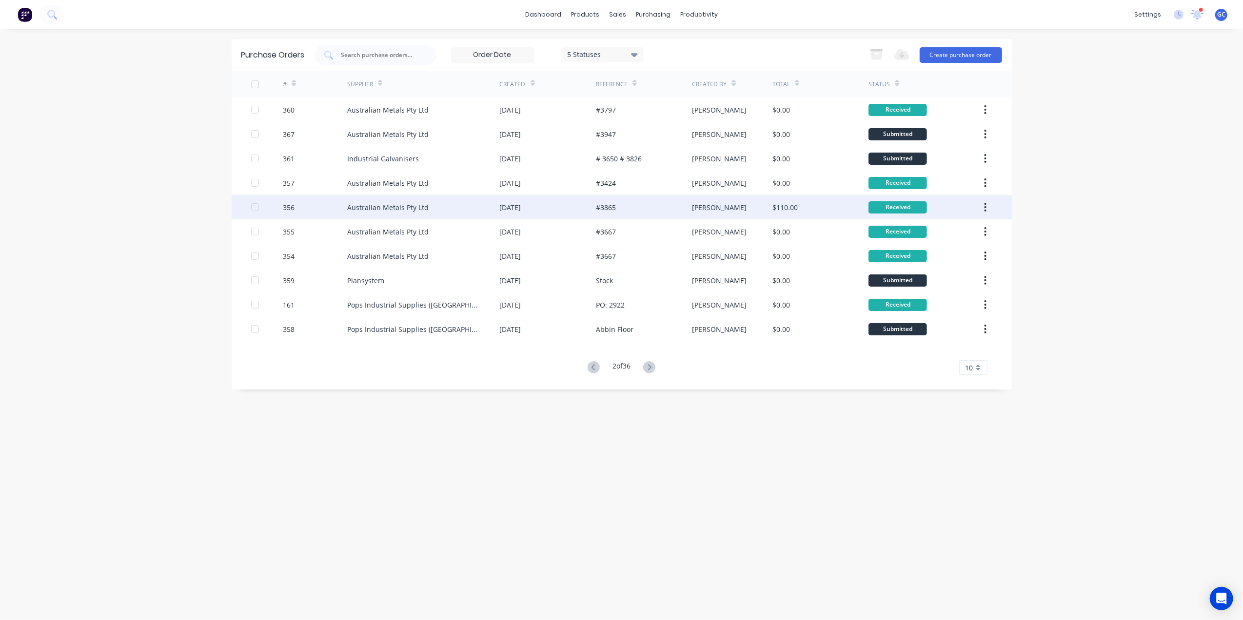
click at [573, 205] on div "[DATE]" at bounding box center [548, 207] width 96 height 24
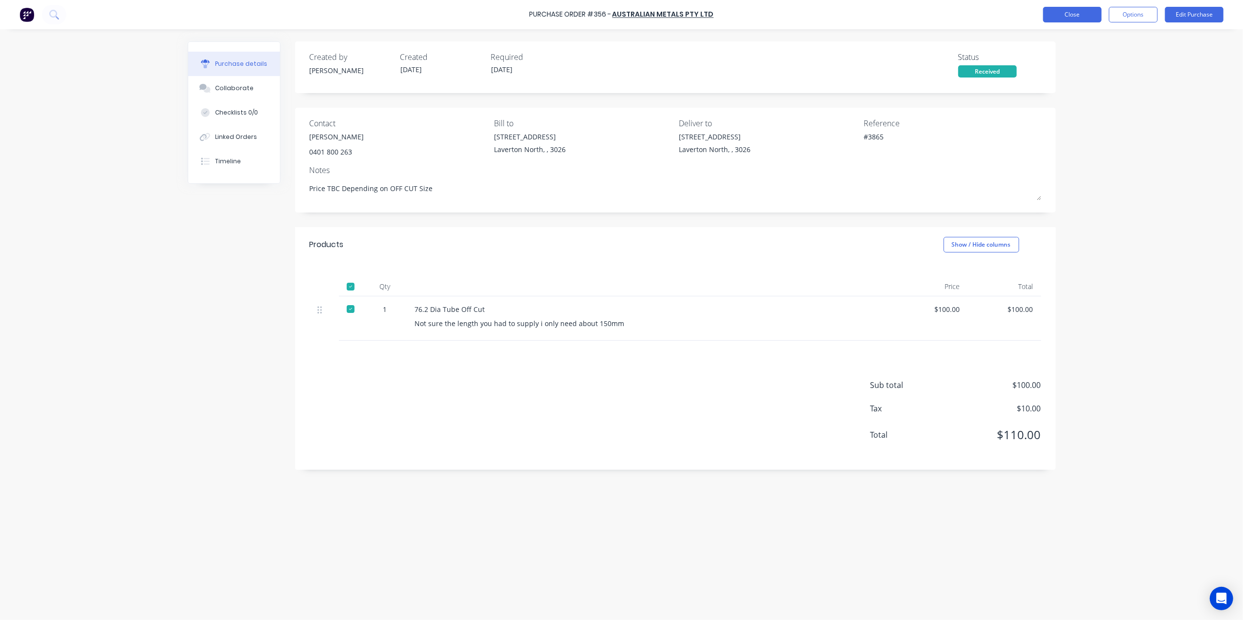
click at [1073, 14] on button "Close" at bounding box center [1072, 15] width 59 height 16
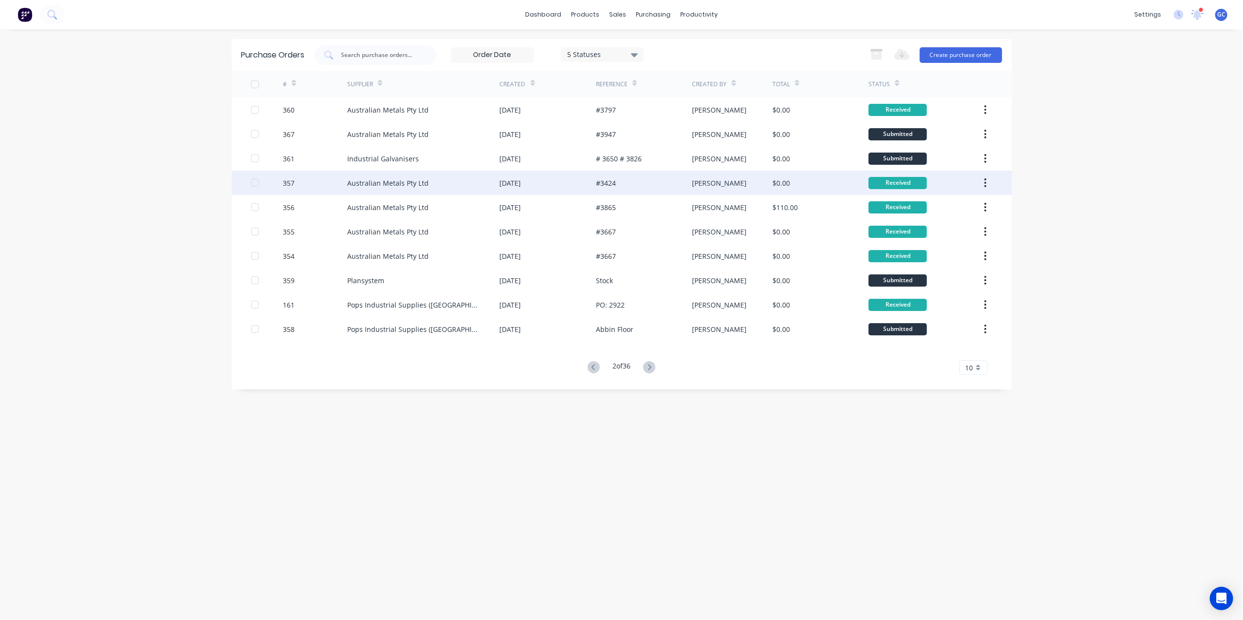
click at [565, 184] on div "[DATE]" at bounding box center [548, 183] width 96 height 24
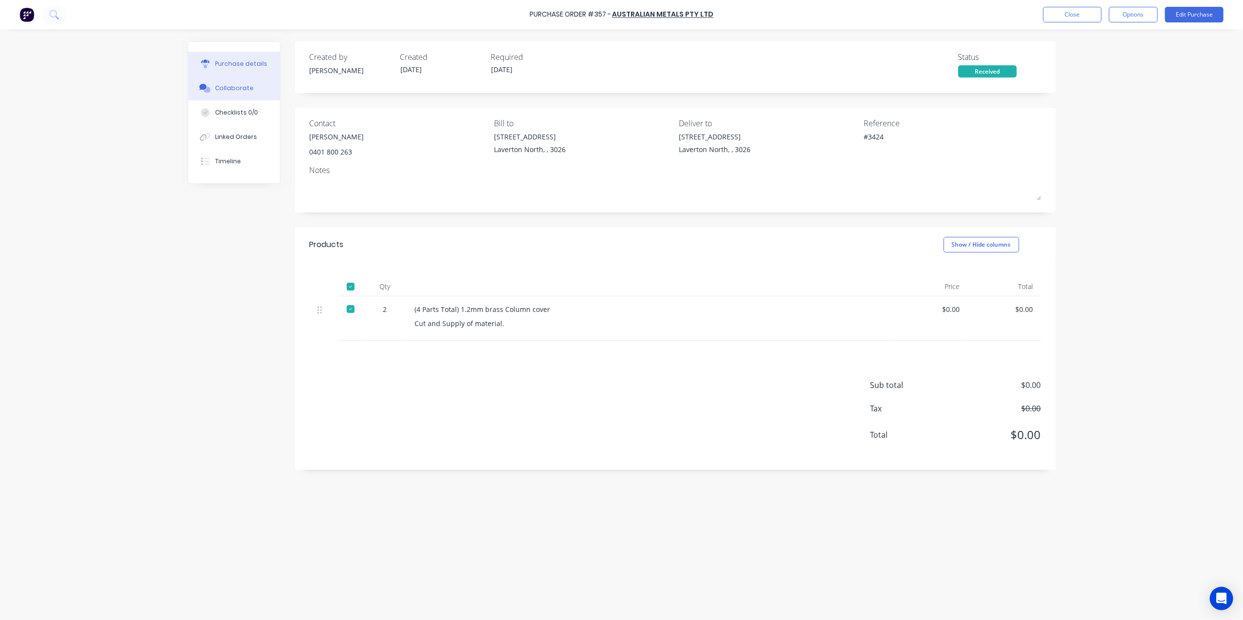
click at [255, 88] on button "Collaborate" at bounding box center [234, 88] width 92 height 24
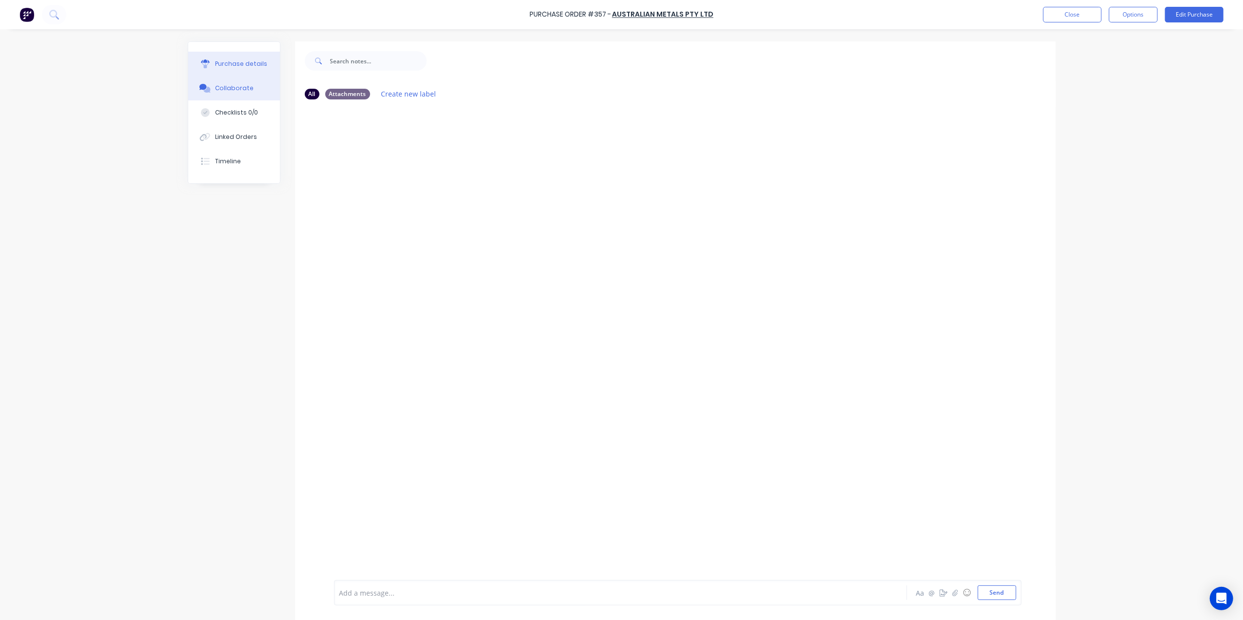
click at [217, 59] on div "Purchase details" at bounding box center [241, 63] width 52 height 9
type textarea "x"
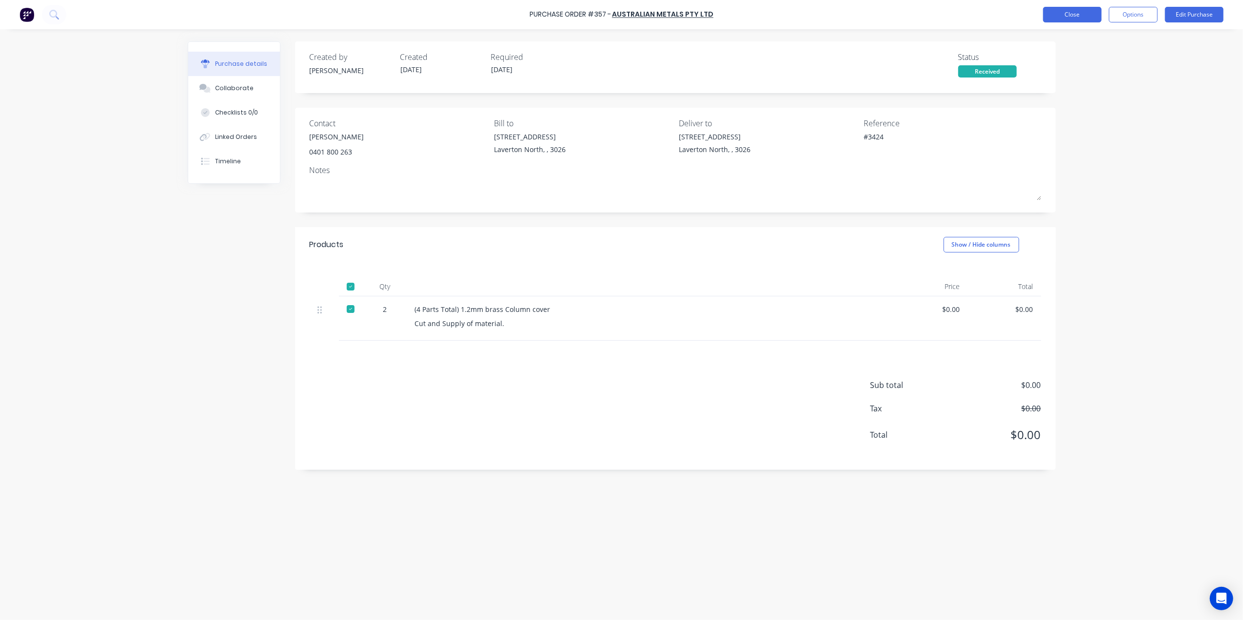
click at [1064, 10] on button "Close" at bounding box center [1072, 15] width 59 height 16
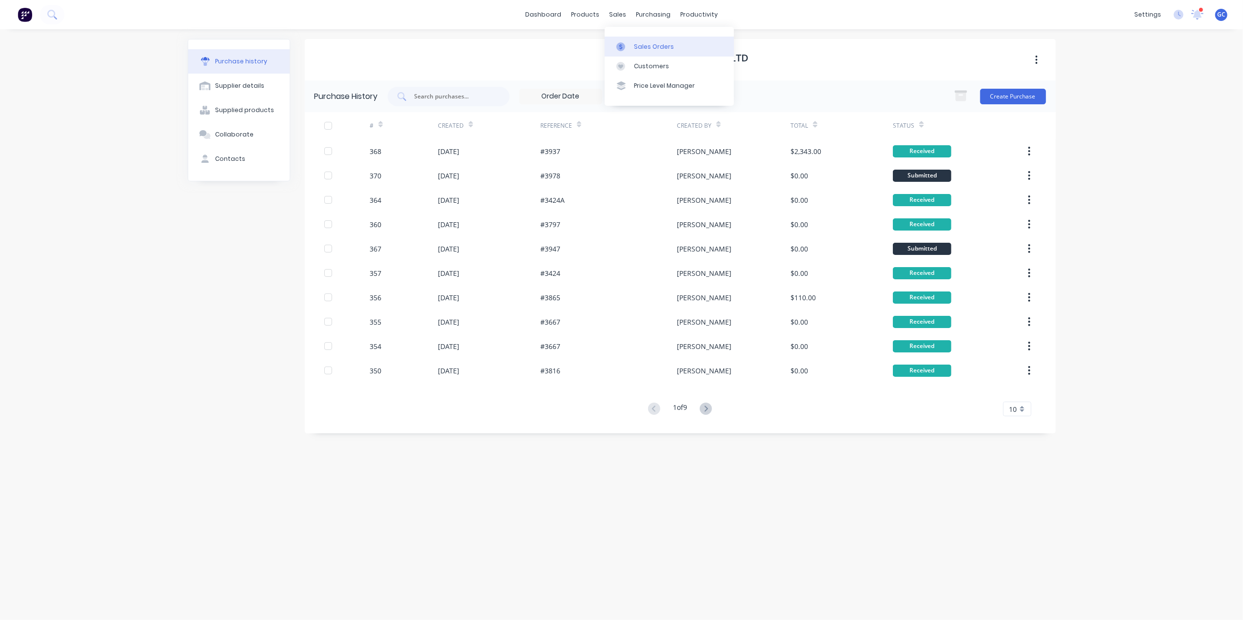
click at [627, 37] on link "Sales Orders" at bounding box center [669, 47] width 129 height 20
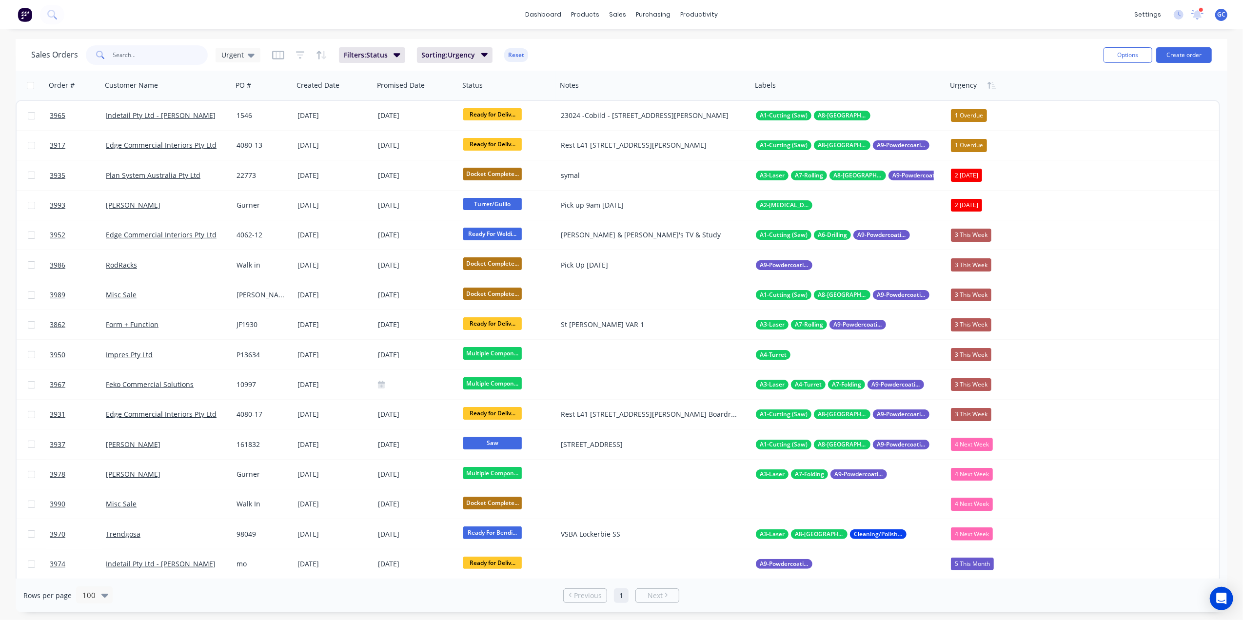
click at [176, 47] on input "text" at bounding box center [160, 55] width 95 height 20
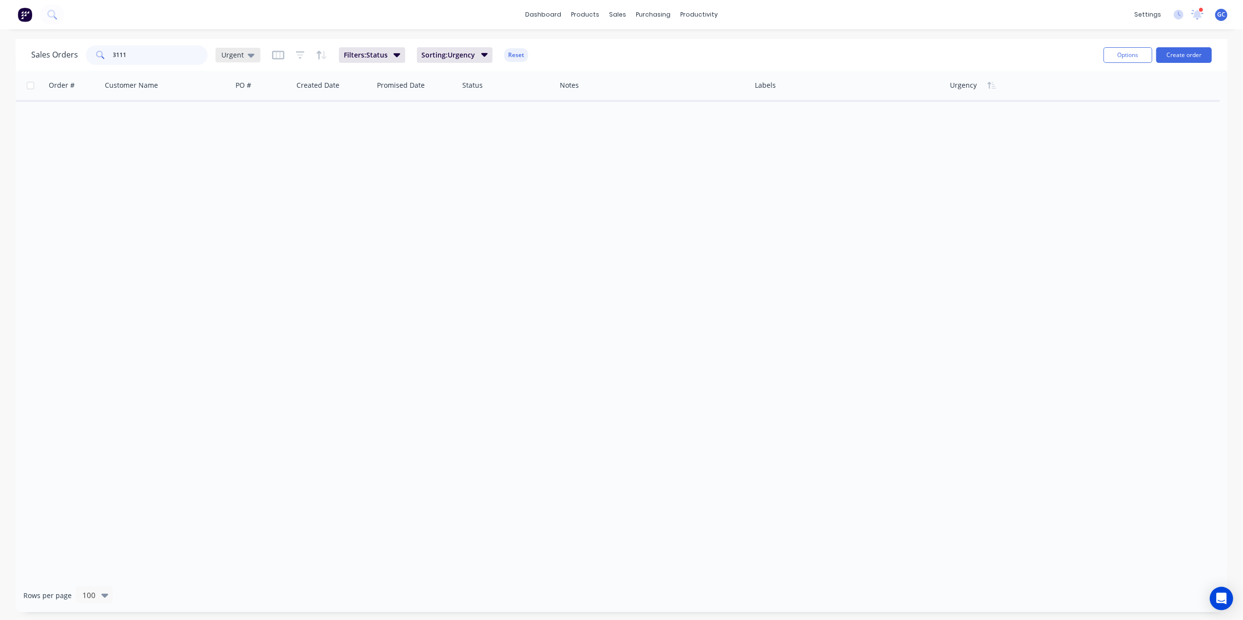
type input "3111"
click at [238, 57] on span "Urgent" at bounding box center [232, 55] width 22 height 10
click at [237, 254] on button "[PERSON_NAME]" at bounding box center [273, 254] width 111 height 11
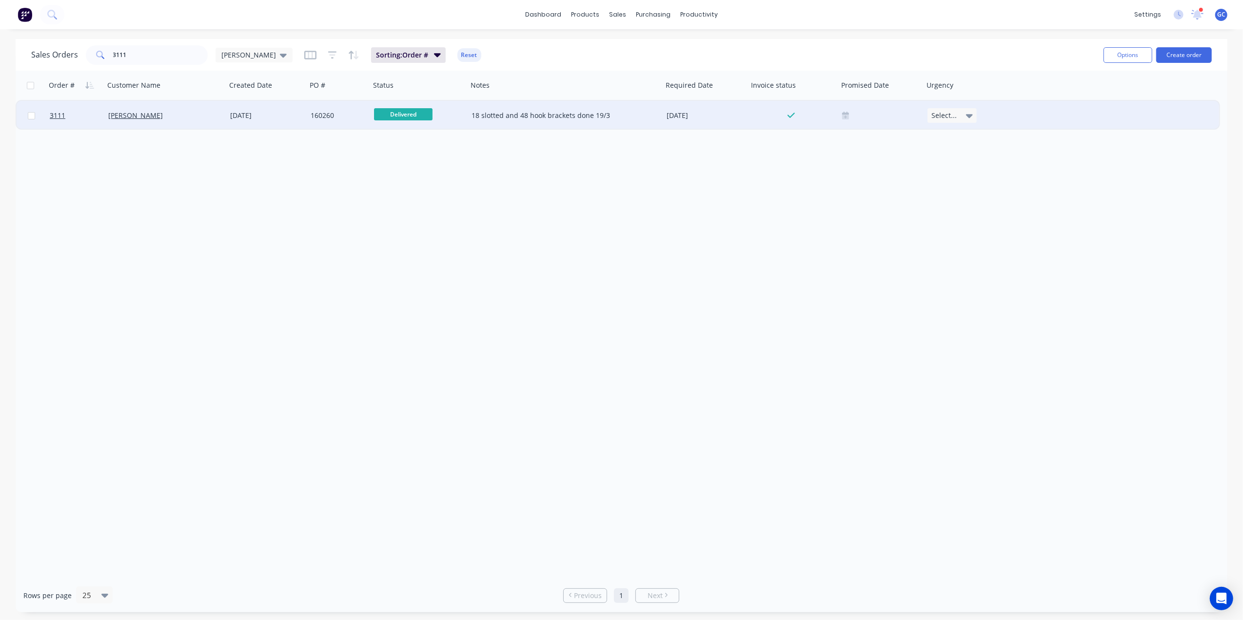
click at [194, 127] on div "[PERSON_NAME]" at bounding box center [165, 115] width 122 height 29
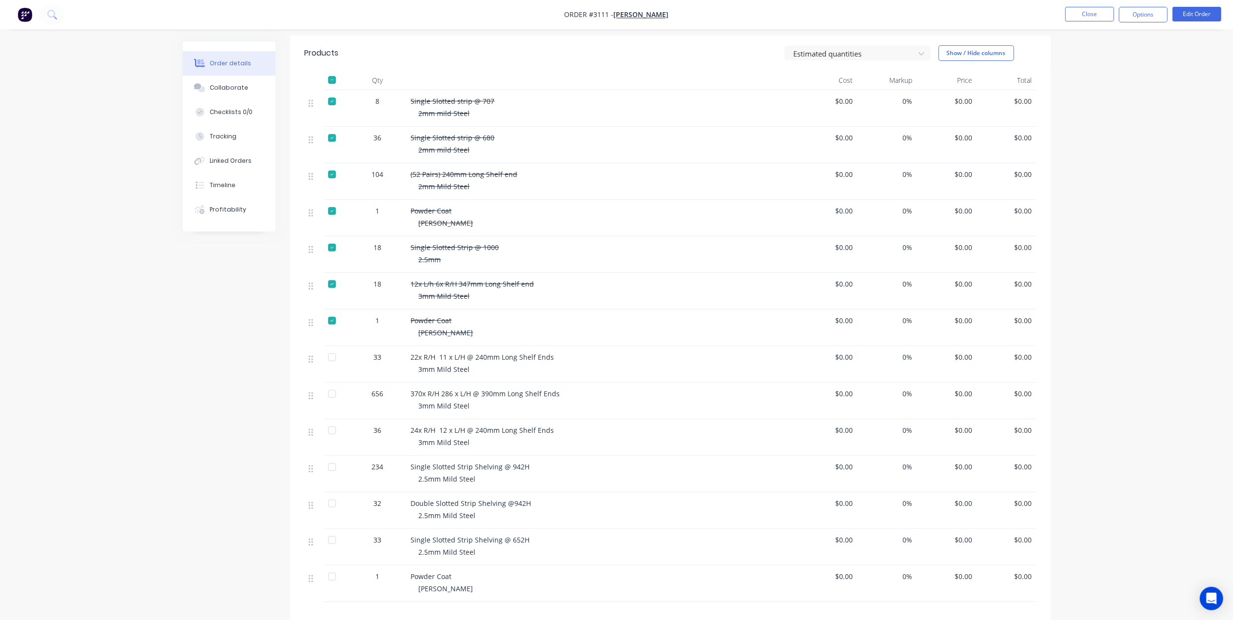
scroll to position [390, 0]
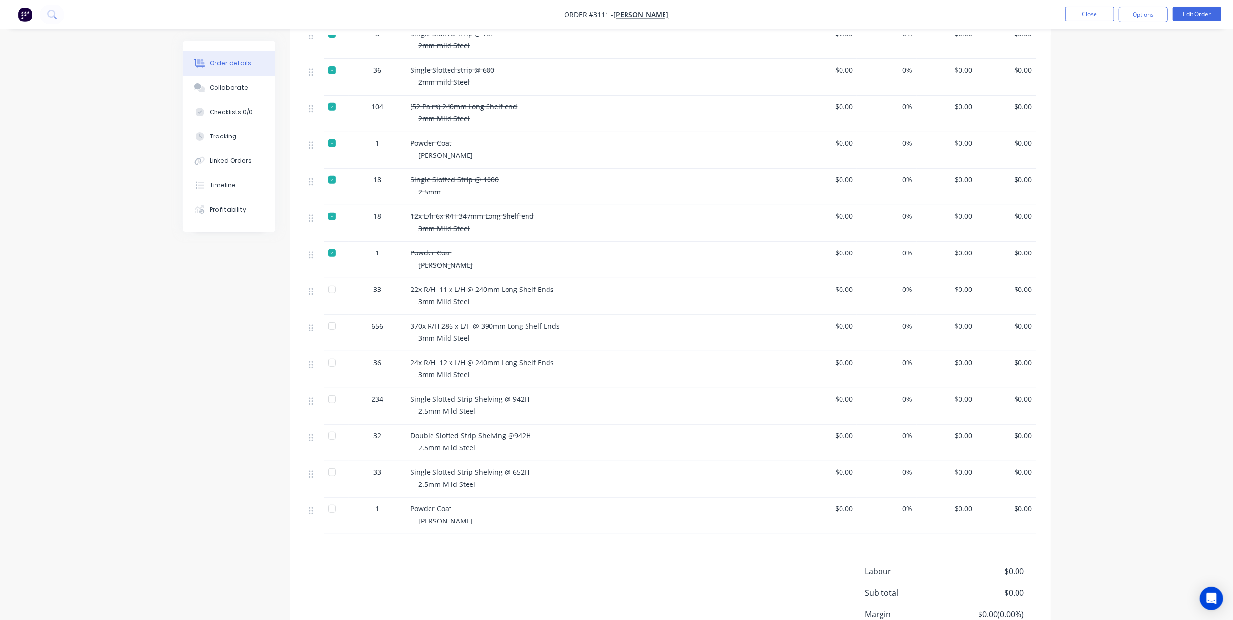
click at [334, 287] on div at bounding box center [332, 290] width 20 height 20
click at [335, 316] on div at bounding box center [332, 326] width 20 height 20
click at [330, 352] on div at bounding box center [336, 370] width 24 height 37
drag, startPoint x: 336, startPoint y: 378, endPoint x: 327, endPoint y: 399, distance: 22.7
click at [336, 390] on div at bounding box center [332, 400] width 20 height 20
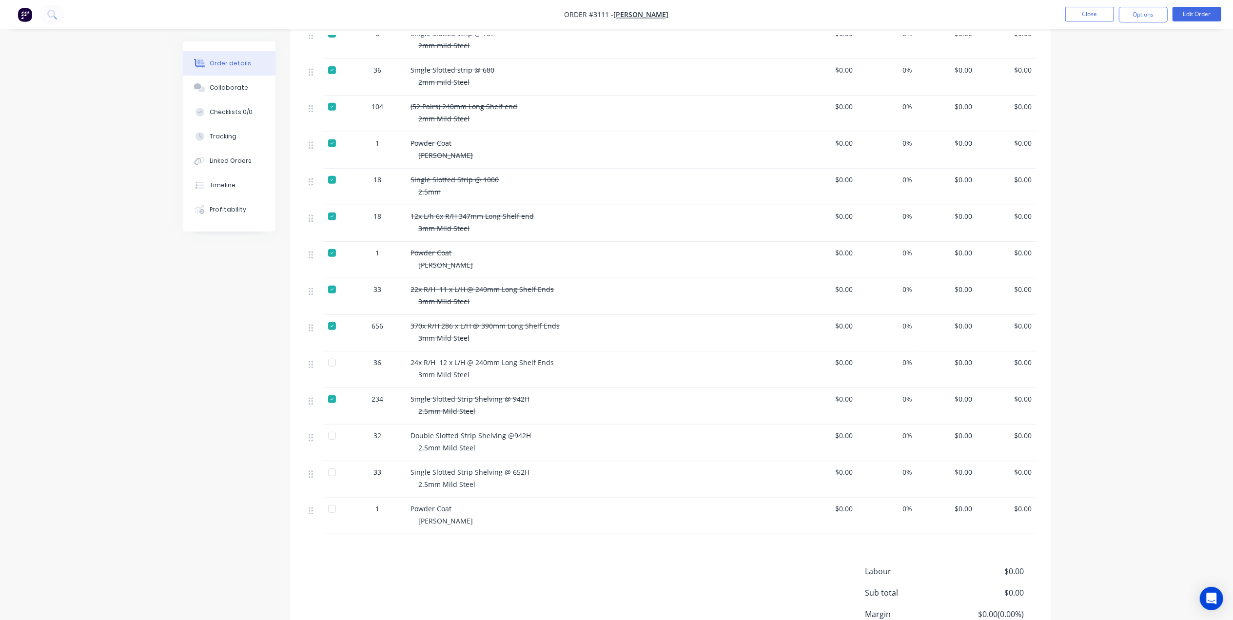
drag, startPoint x: 324, startPoint y: 346, endPoint x: 335, endPoint y: 358, distance: 15.9
click at [332, 353] on div at bounding box center [332, 363] width 20 height 20
click at [336, 426] on div at bounding box center [332, 436] width 20 height 20
click at [335, 461] on div at bounding box center [336, 479] width 24 height 37
click at [336, 463] on div at bounding box center [332, 473] width 20 height 20
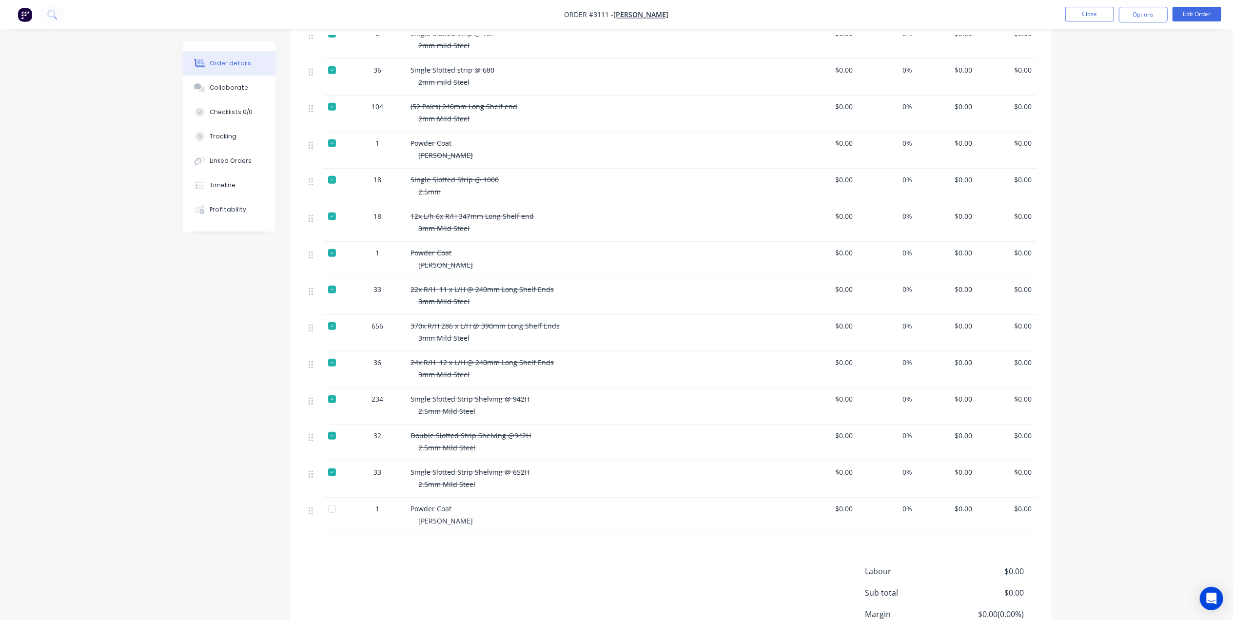
click at [332, 499] on div at bounding box center [332, 509] width 20 height 20
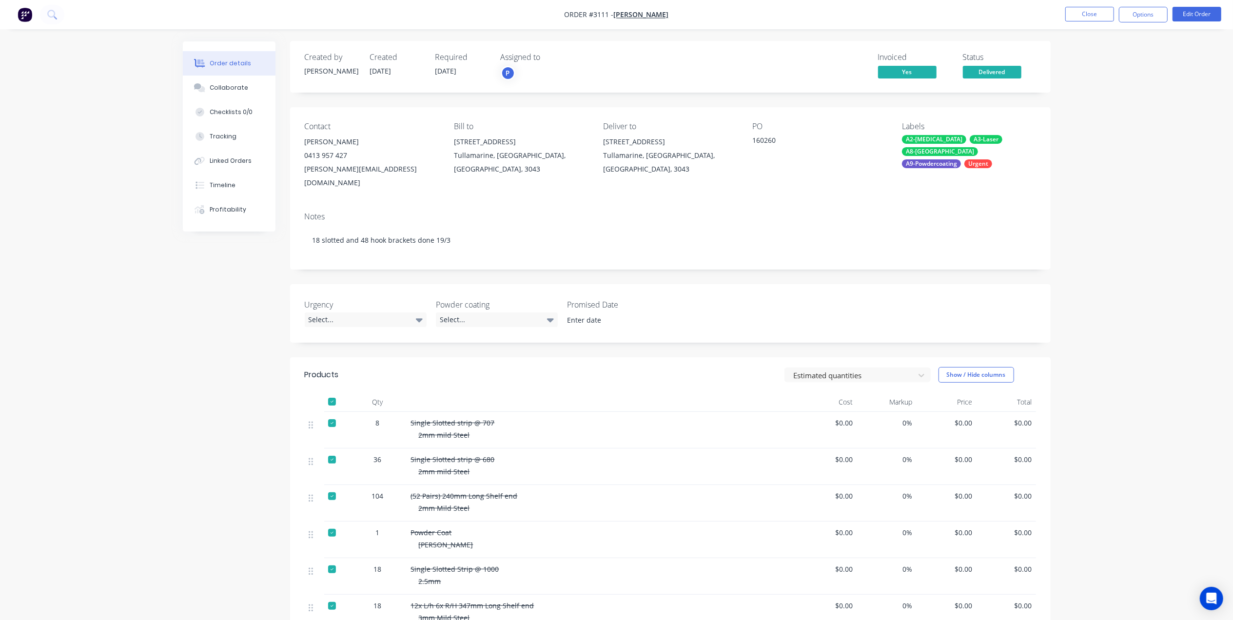
scroll to position [0, 0]
click at [1147, 18] on button "Options" at bounding box center [1143, 15] width 49 height 16
click at [1108, 111] on div "Work Order" at bounding box center [1114, 118] width 90 height 14
click at [777, 262] on div "Created by [PERSON_NAME] Created [DATE] Required [DATE] Assigned to P Invoiced …" at bounding box center [670, 562] width 761 height 1042
click at [1188, 19] on button "Edit Order" at bounding box center [1197, 14] width 49 height 15
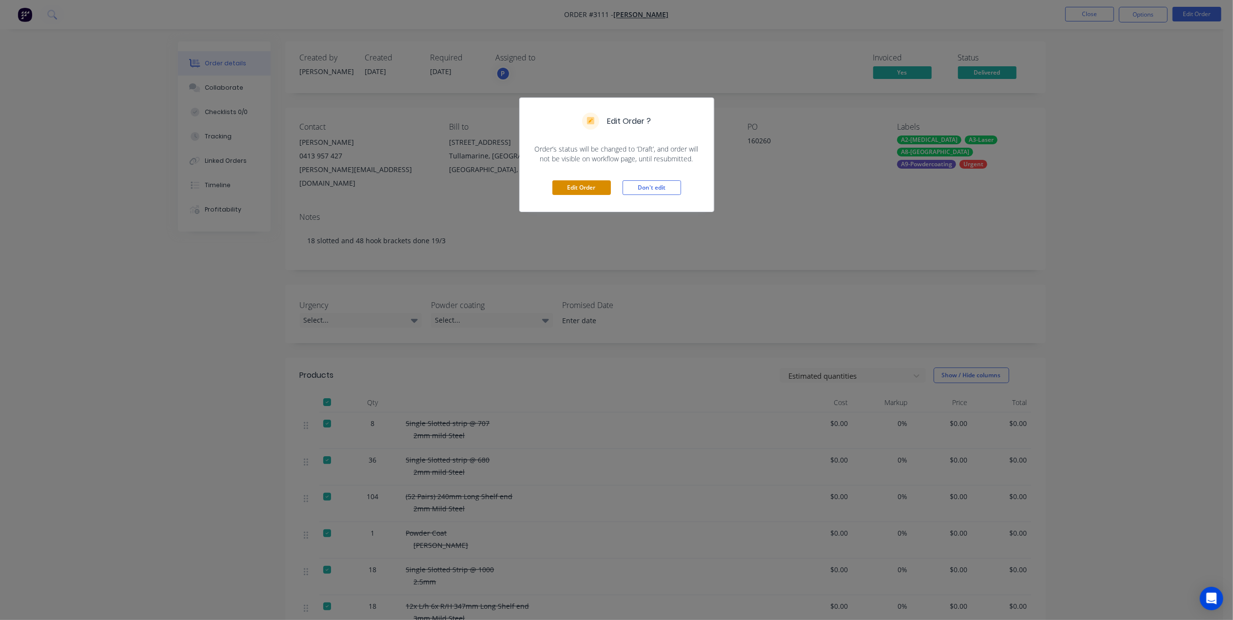
click at [567, 184] on button "Edit Order" at bounding box center [582, 187] width 59 height 15
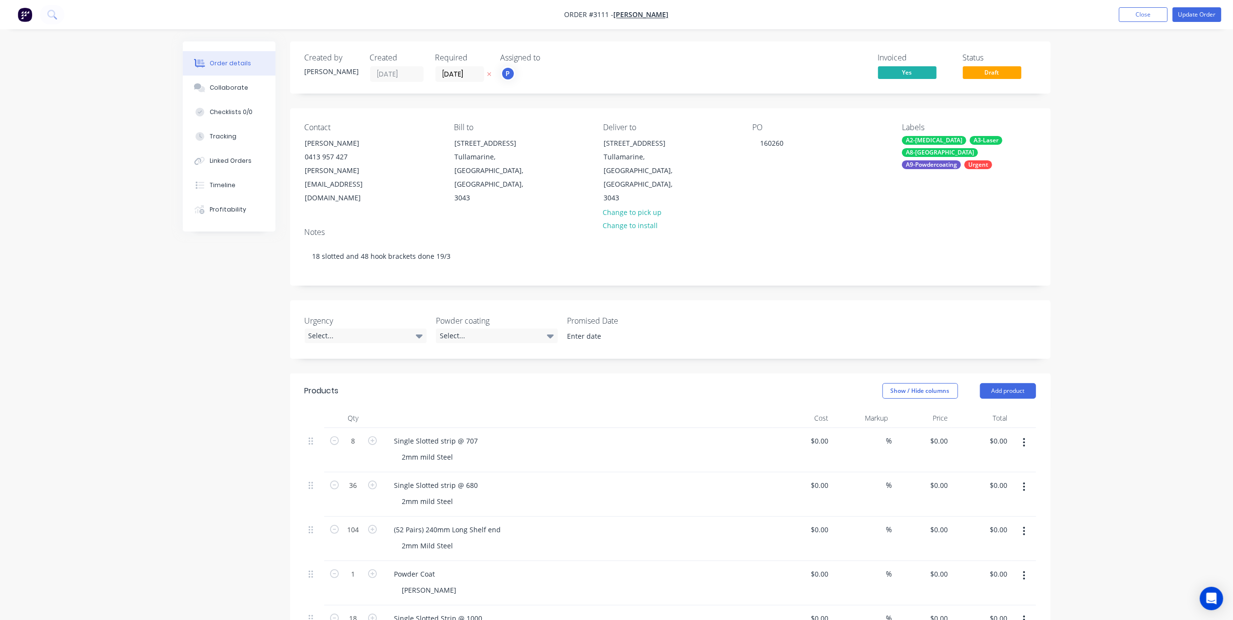
click at [1013, 434] on button "button" at bounding box center [1024, 443] width 23 height 18
click at [1025, 437] on icon "button" at bounding box center [1024, 442] width 2 height 11
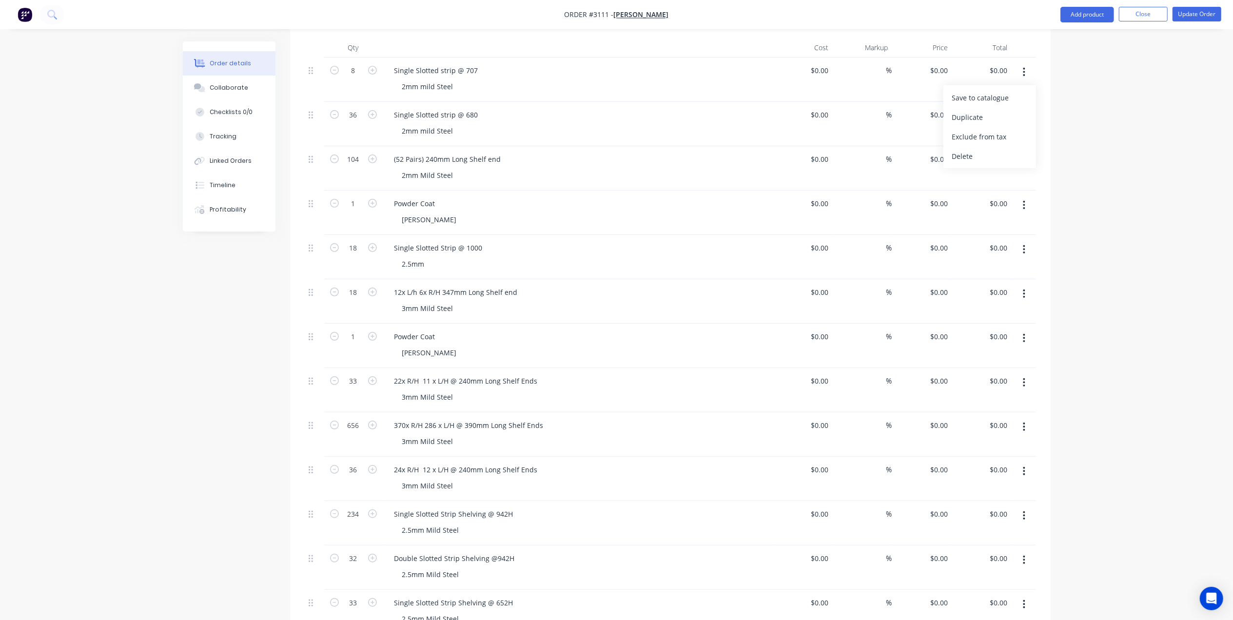
scroll to position [390, 0]
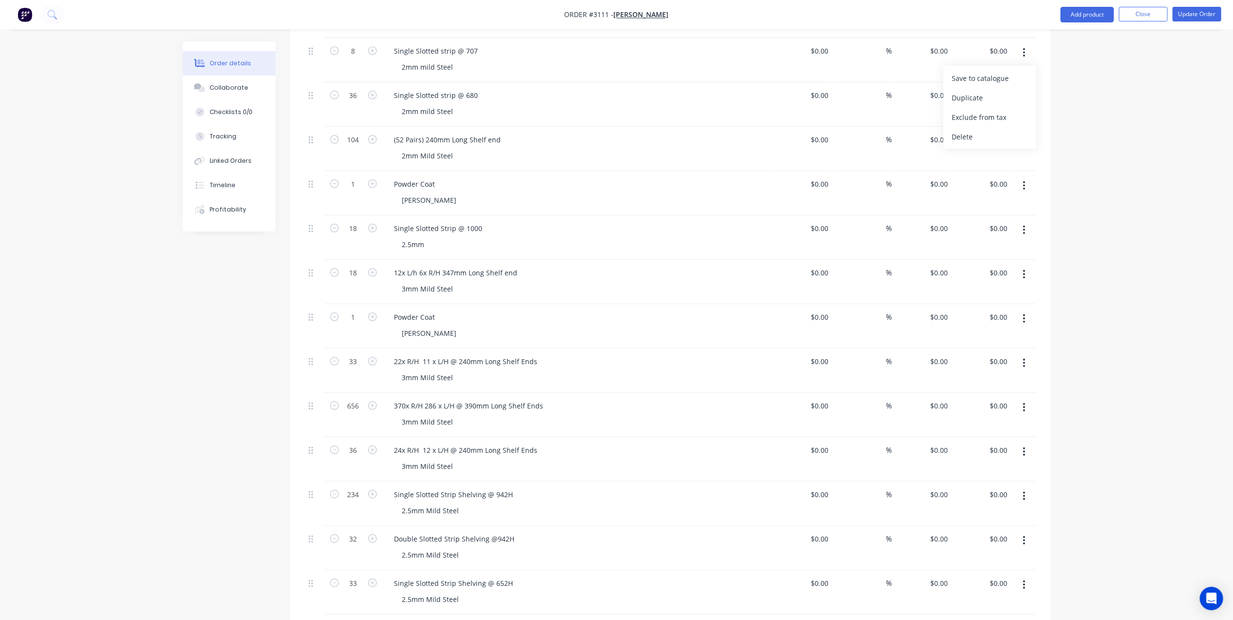
click at [1023, 402] on icon "button" at bounding box center [1024, 407] width 2 height 11
click at [1009, 446] on div "Duplicate" at bounding box center [989, 453] width 75 height 14
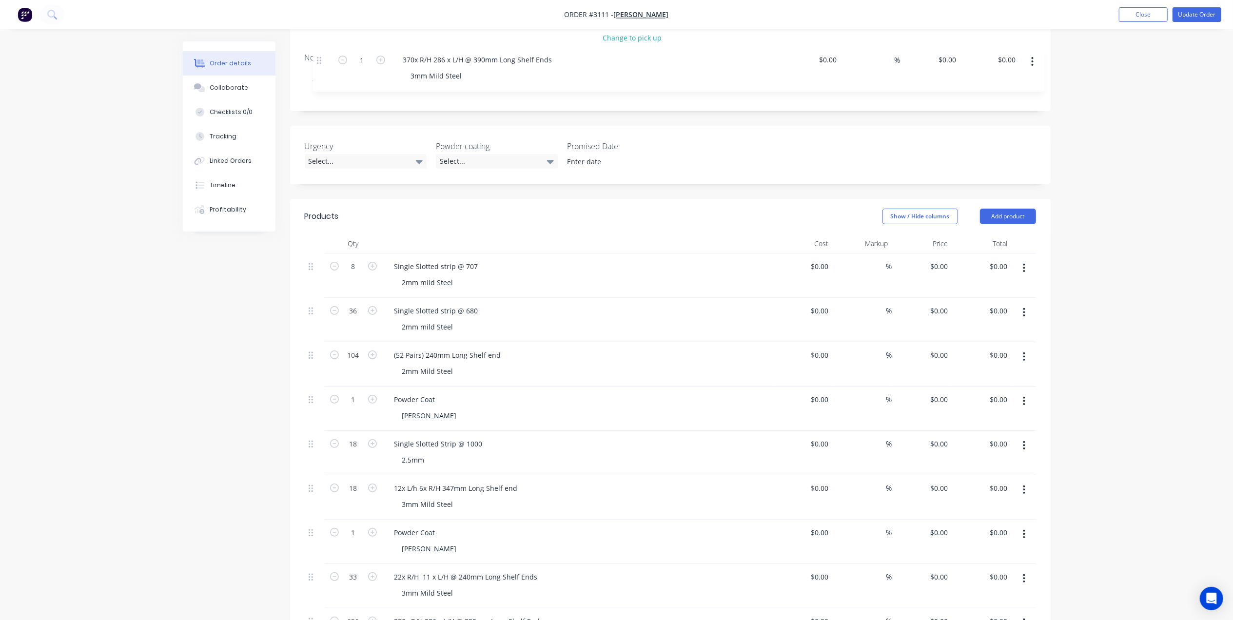
scroll to position [164, 0]
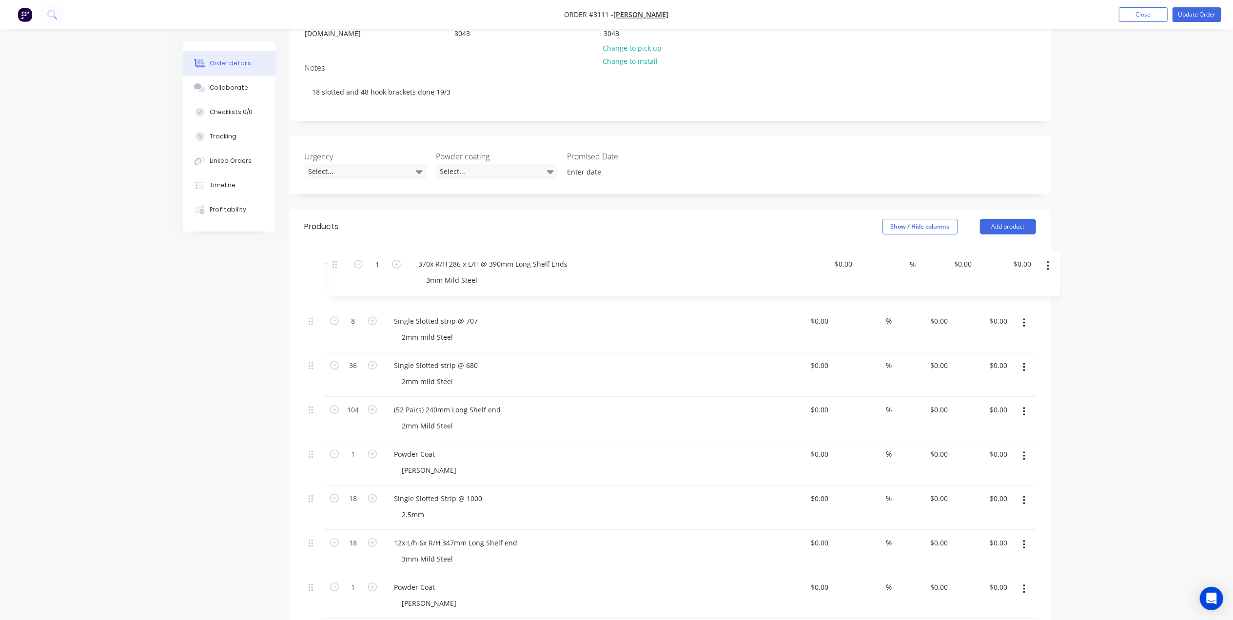
drag, startPoint x: 314, startPoint y: 324, endPoint x: 340, endPoint y: 259, distance: 69.8
click at [340, 264] on div "8 Single Slotted strip @ 707 2mm mild Steel $0.00 $0.00 % $0.00 $0.00 $0.00 $0.…" at bounding box center [670, 597] width 731 height 666
click at [353, 270] on input "1" at bounding box center [353, 277] width 25 height 15
type input "2"
drag, startPoint x: 549, startPoint y: 250, endPoint x: 316, endPoint y: 233, distance: 233.3
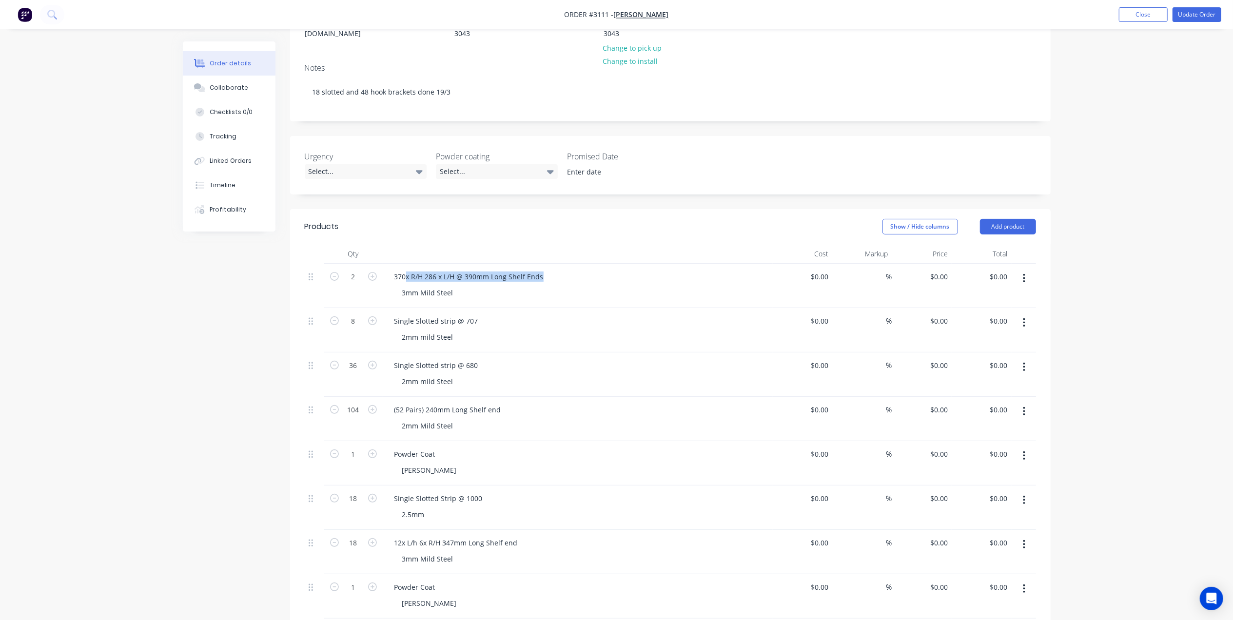
click at [311, 264] on div "2 370x R/H 286 x L/H @ 390mm Long Shelf Ends 3mm Mild Steel $0.00 $0.00 % $0.00…" at bounding box center [670, 286] width 731 height 44
click at [526, 286] on div "3mm Mild Steel" at bounding box center [582, 293] width 375 height 14
drag, startPoint x: 545, startPoint y: 250, endPoint x: 375, endPoint y: 234, distance: 171.0
click at [375, 244] on div "Qty Cost Markup Price Total 2 370x R/H 286 x L/H @ 390mm Long Shelf Ends 3mm Mi…" at bounding box center [670, 586] width 731 height 685
click at [477, 270] on div "Pairs Revised for weight total" at bounding box center [442, 277] width 111 height 14
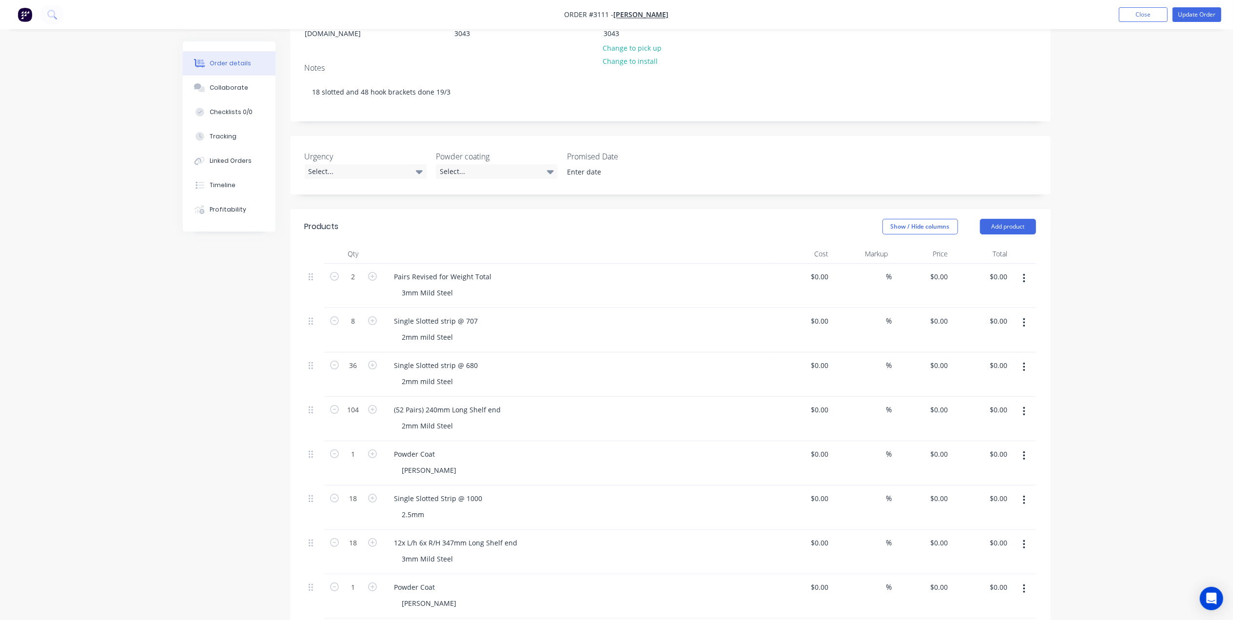
click at [560, 270] on div "Pairs Revised for Weight Total" at bounding box center [578, 277] width 382 height 14
click at [491, 270] on div "Pairs Revised for Weight Total" at bounding box center [443, 277] width 113 height 14
click at [550, 286] on div "3mm Mild Steel" at bounding box center [582, 293] width 375 height 14
click at [435, 276] on div "Pairs Revised for Weight Total (4 total) 3mm Mild Steel" at bounding box center [578, 286] width 390 height 44
click at [453, 286] on div "3mm Mild Steel" at bounding box center [428, 293] width 67 height 14
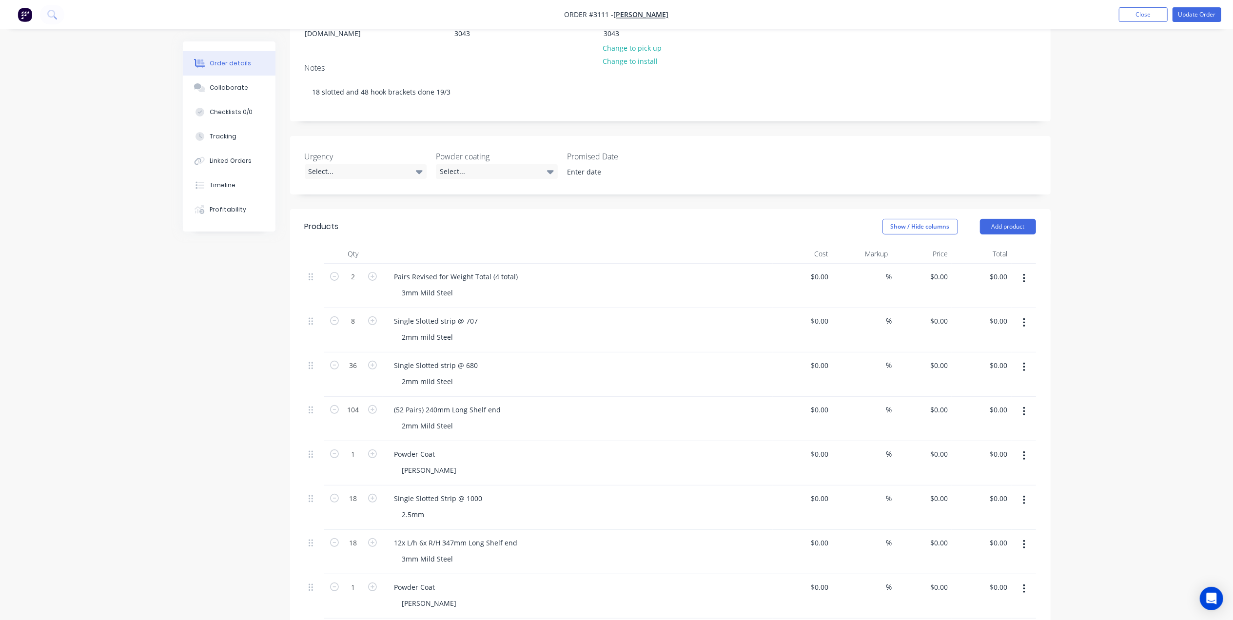
click at [489, 277] on div "Pairs Revised for Weight Total (4 total) 3mm Mild Steel" at bounding box center [578, 286] width 390 height 44
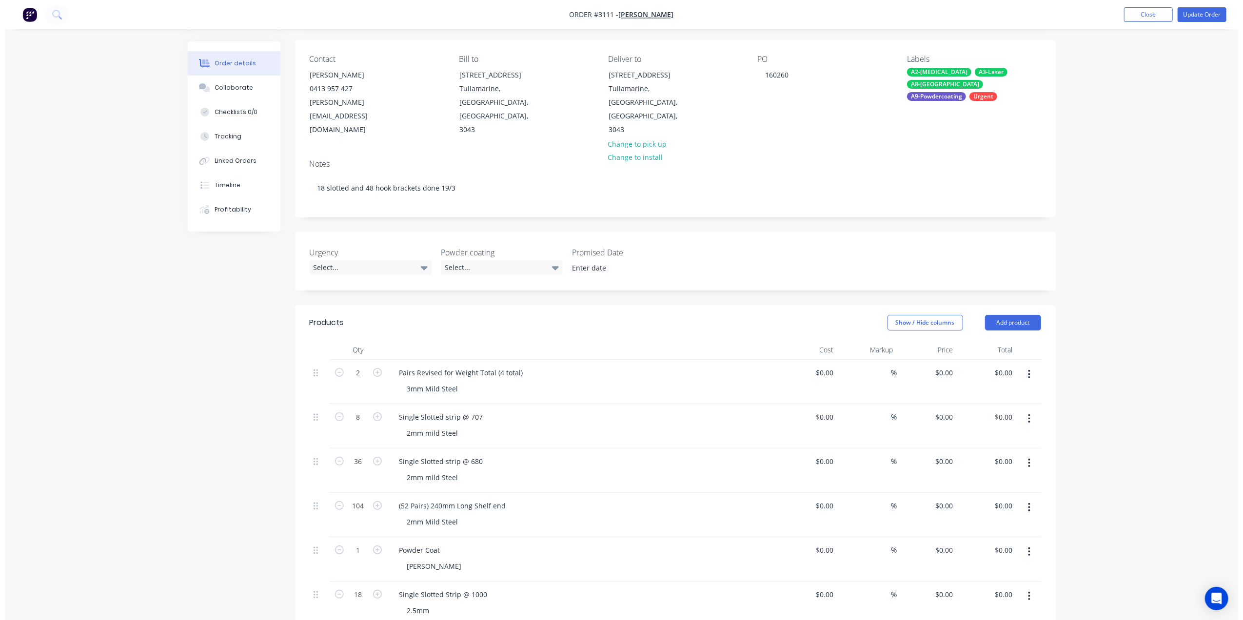
scroll to position [0, 0]
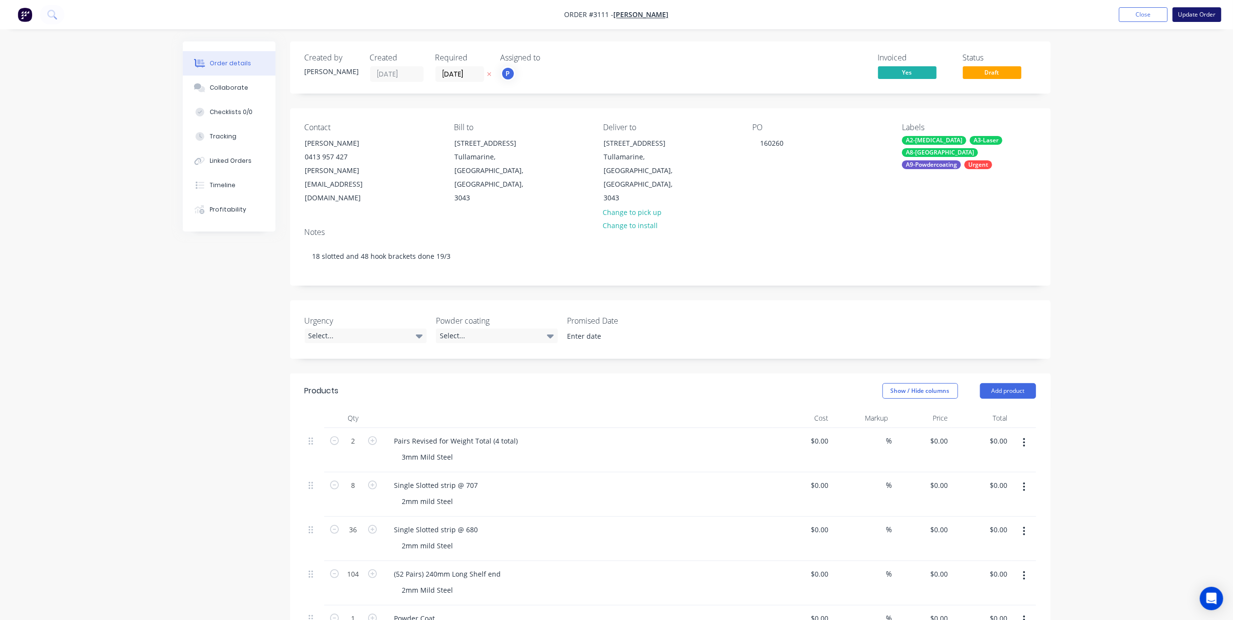
click at [1218, 12] on button "Update Order" at bounding box center [1197, 14] width 49 height 15
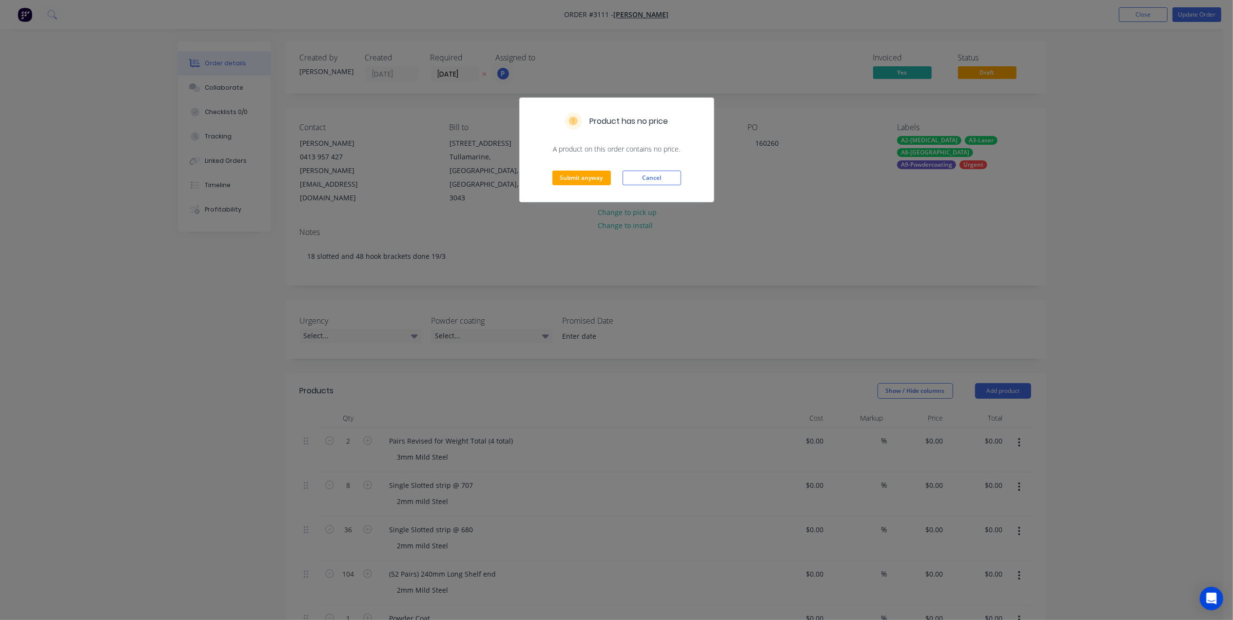
click at [580, 190] on div "Submit anyway Cancel" at bounding box center [617, 178] width 194 height 48
click at [591, 174] on button "Submit anyway" at bounding box center [582, 178] width 59 height 15
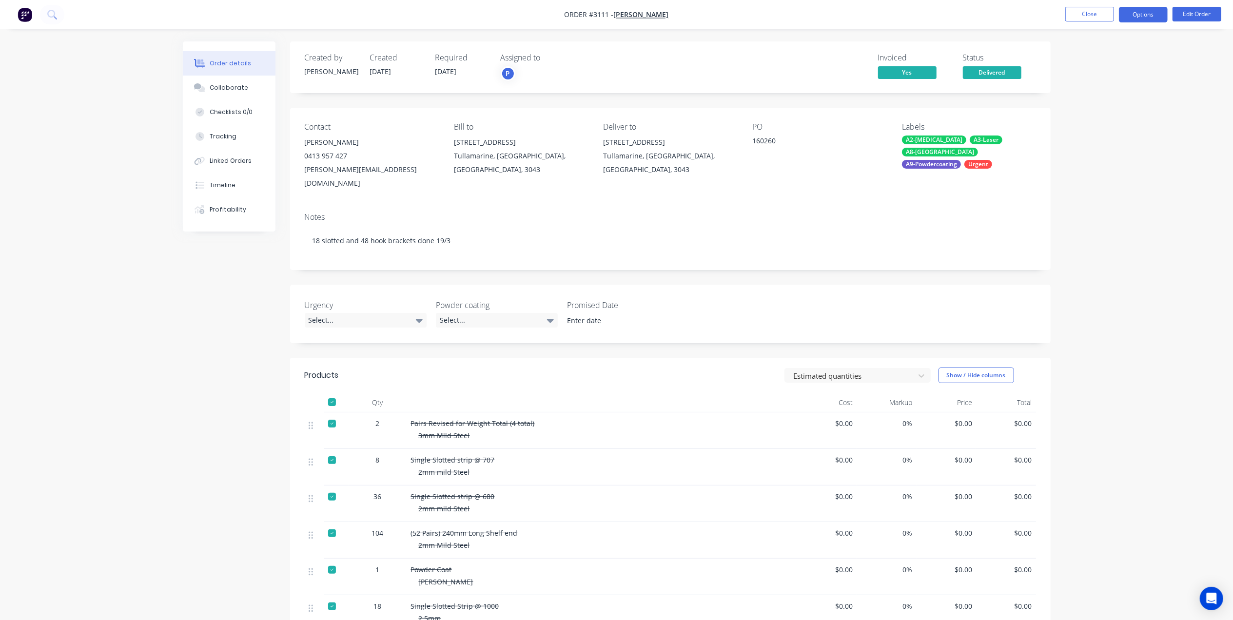
click at [1140, 18] on button "Options" at bounding box center [1143, 15] width 49 height 16
click at [330, 414] on div at bounding box center [332, 424] width 20 height 20
click at [1140, 24] on nav "Order #3111 - [PERSON_NAME] Close Options Edit Order" at bounding box center [616, 14] width 1233 height 29
click at [1144, 11] on button "Options" at bounding box center [1143, 15] width 49 height 16
click at [1099, 108] on button "Work Order" at bounding box center [1114, 118] width 107 height 20
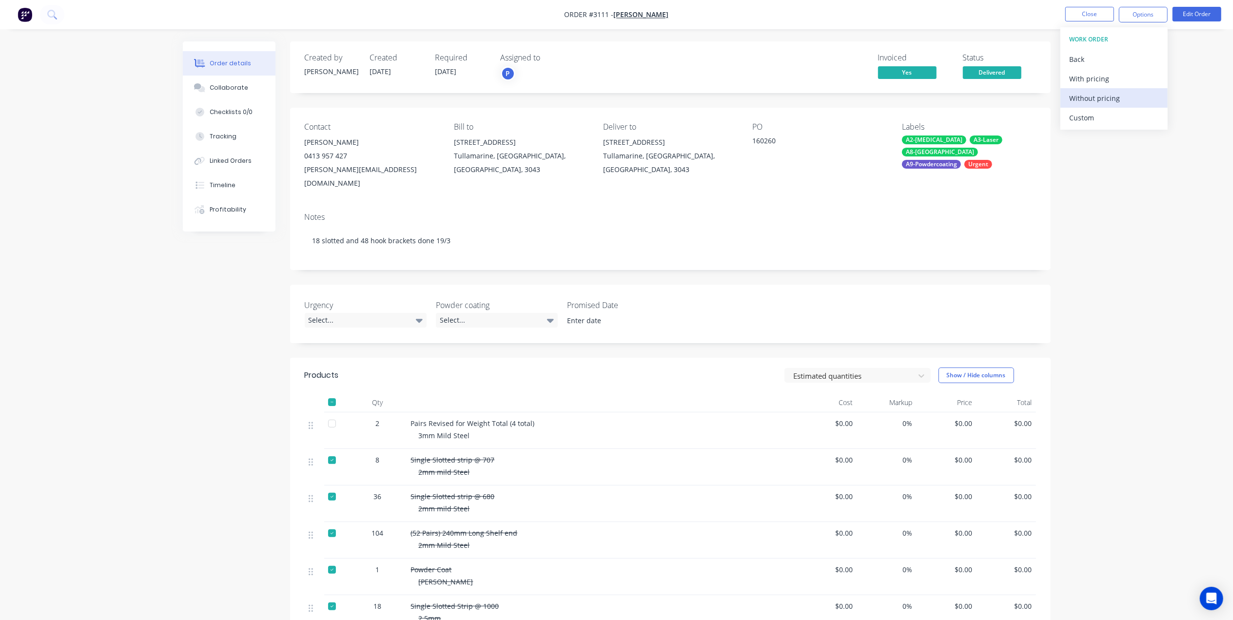
click at [1109, 94] on div "Without pricing" at bounding box center [1114, 98] width 90 height 14
drag, startPoint x: 808, startPoint y: 98, endPoint x: 822, endPoint y: 81, distance: 22.2
click at [808, 98] on div "Created by [PERSON_NAME] Created [DATE] Required [DATE] Assigned to P Invoiced …" at bounding box center [670, 580] width 761 height 1079
click at [1108, 14] on button "Close" at bounding box center [1090, 14] width 49 height 15
